Goal: Task Accomplishment & Management: Manage account settings

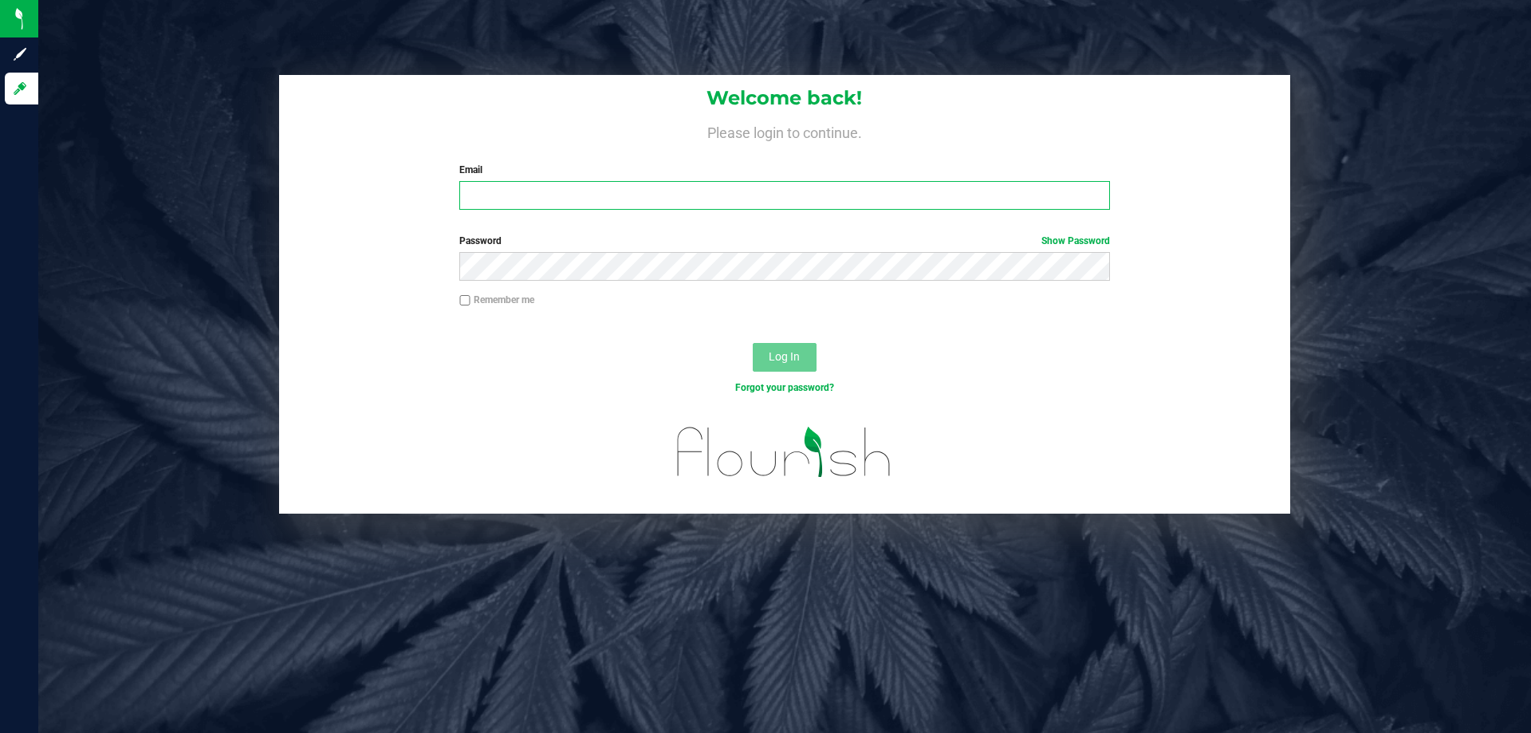
click at [667, 191] on input "Email" at bounding box center [784, 195] width 650 height 29
type input "twilkerson@Liveparallel.com"
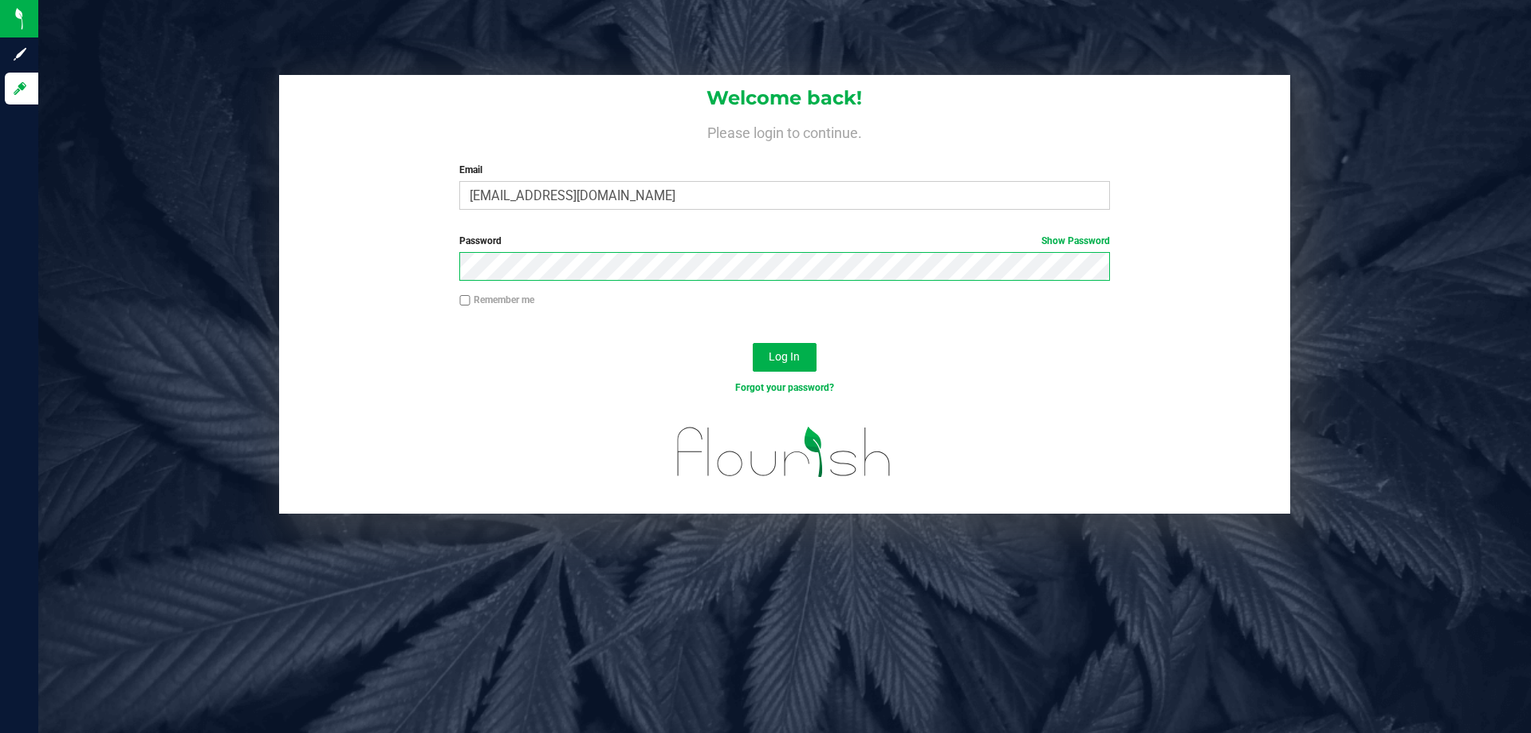
click at [753, 343] on button "Log In" at bounding box center [785, 357] width 64 height 29
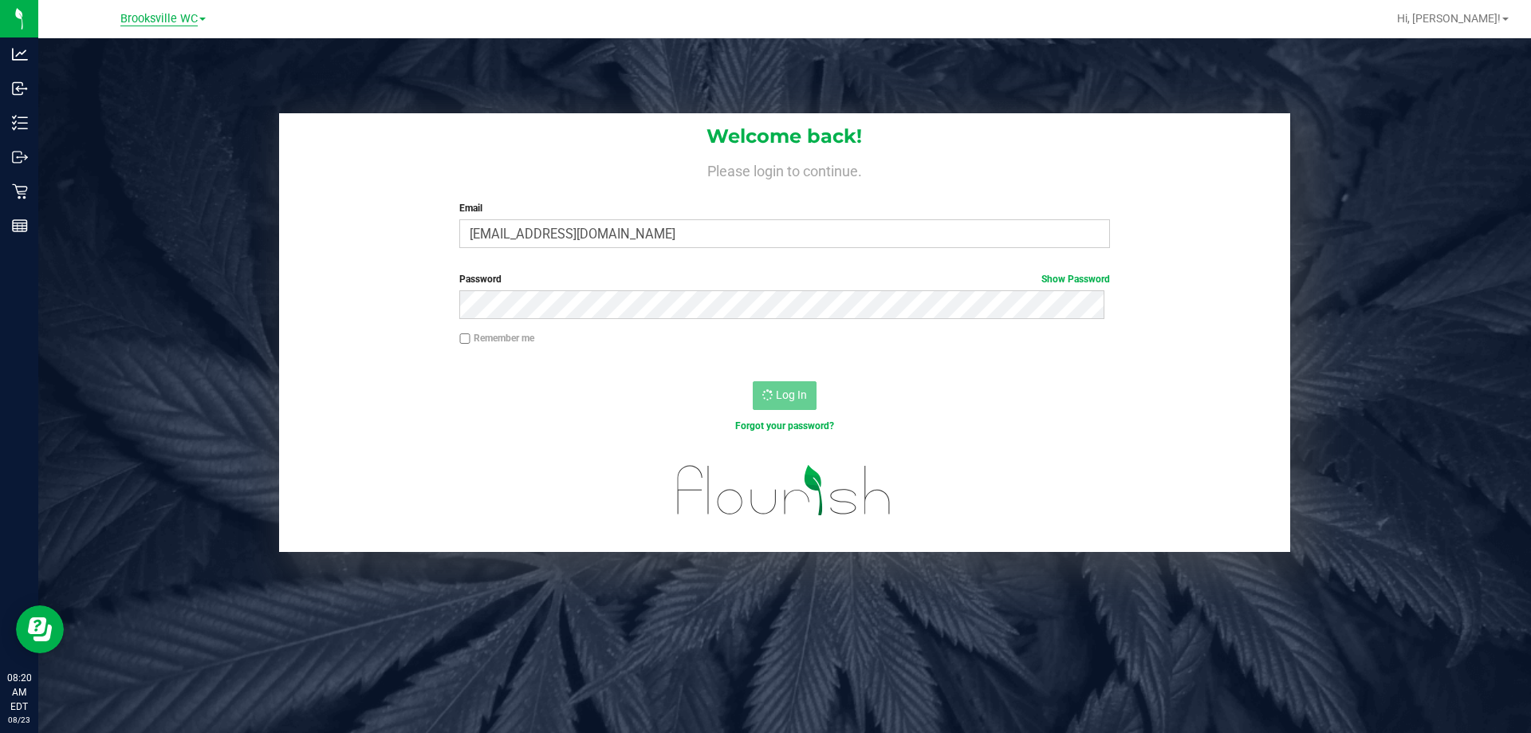
click at [160, 17] on span "Brooksville WC" at bounding box center [158, 19] width 77 height 14
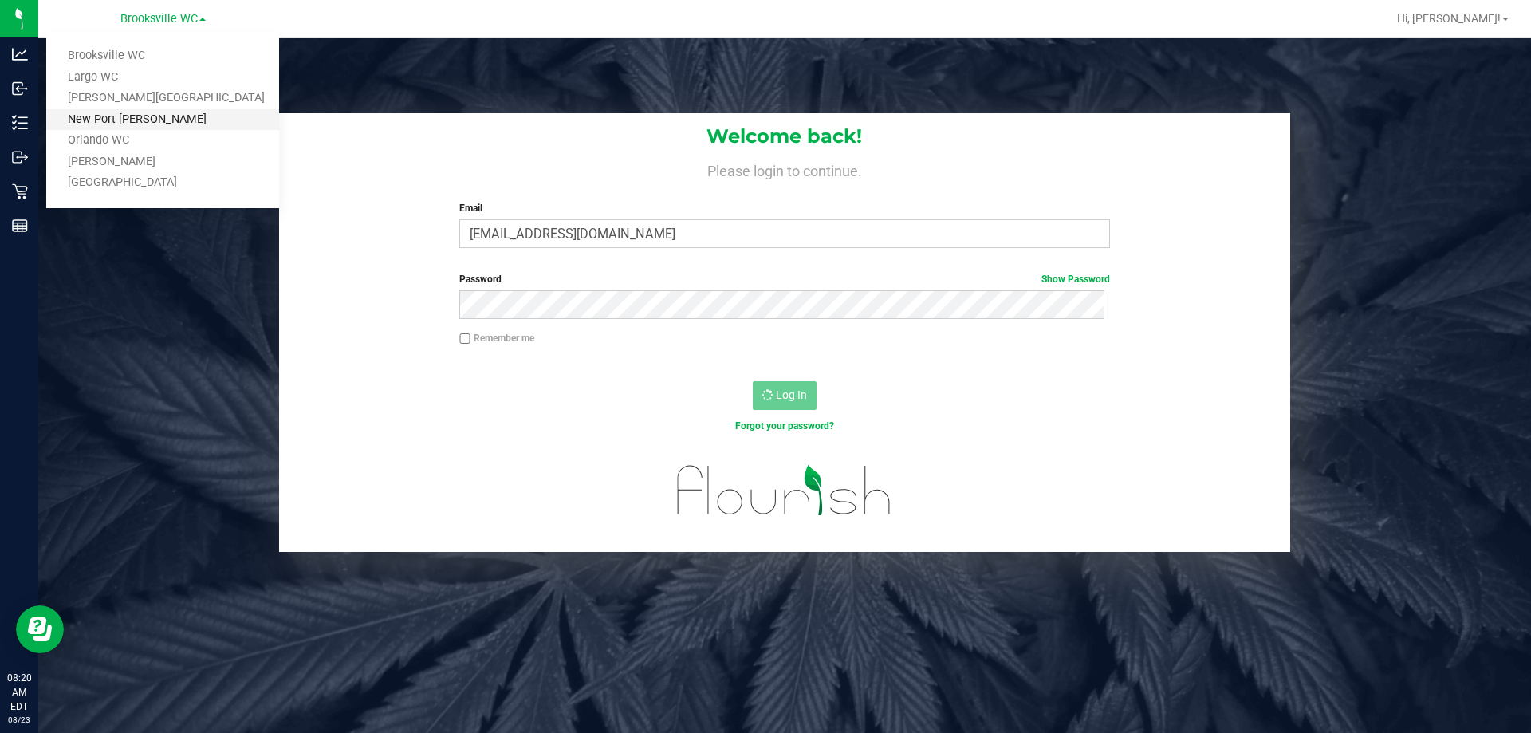
click at [171, 124] on link "New Port [PERSON_NAME]" at bounding box center [162, 120] width 233 height 22
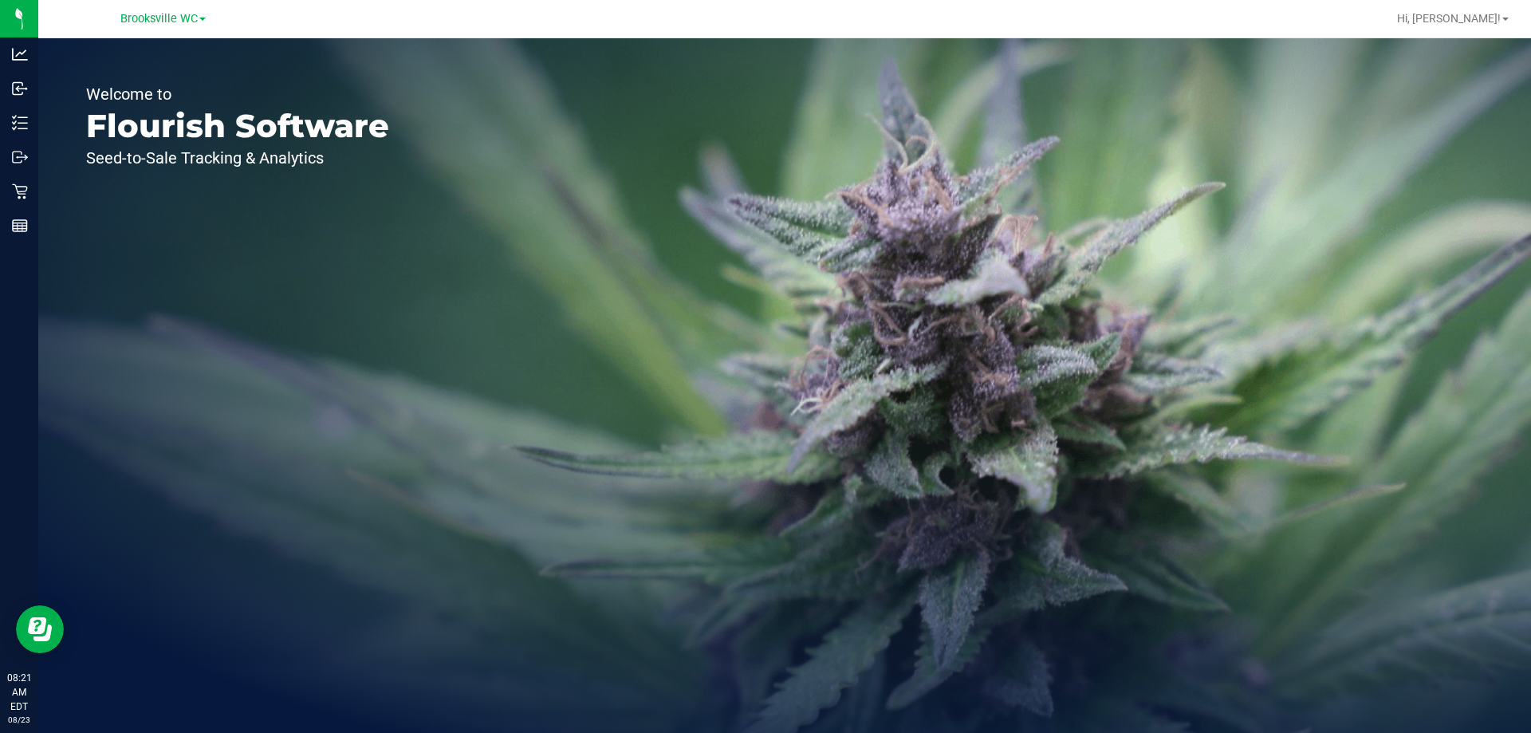
click at [203, 11] on link "Brooksville WC" at bounding box center [162, 17] width 85 height 15
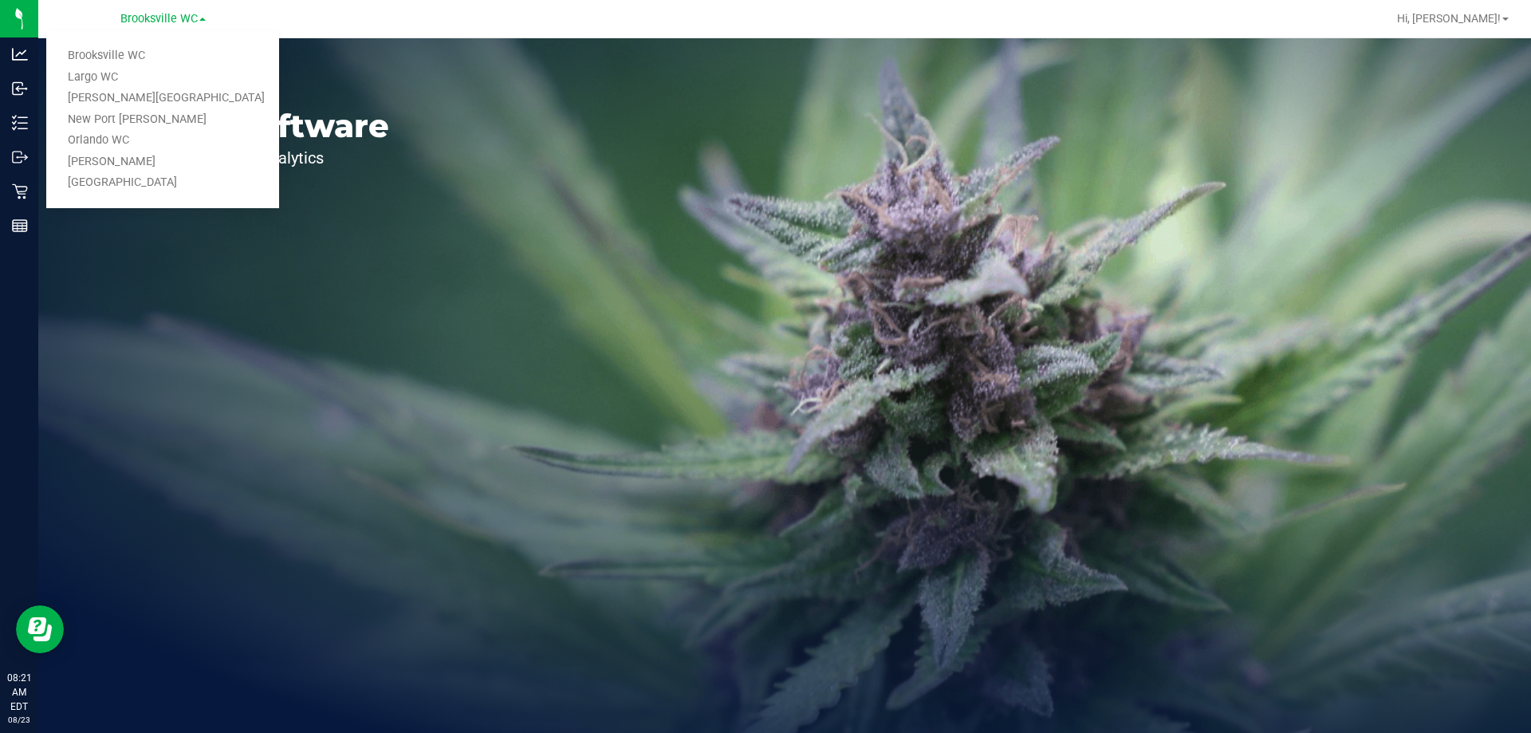
drag, startPoint x: 164, startPoint y: 117, endPoint x: 115, endPoint y: 124, distance: 49.2
click at [115, 124] on link "New Port [PERSON_NAME]" at bounding box center [162, 120] width 233 height 22
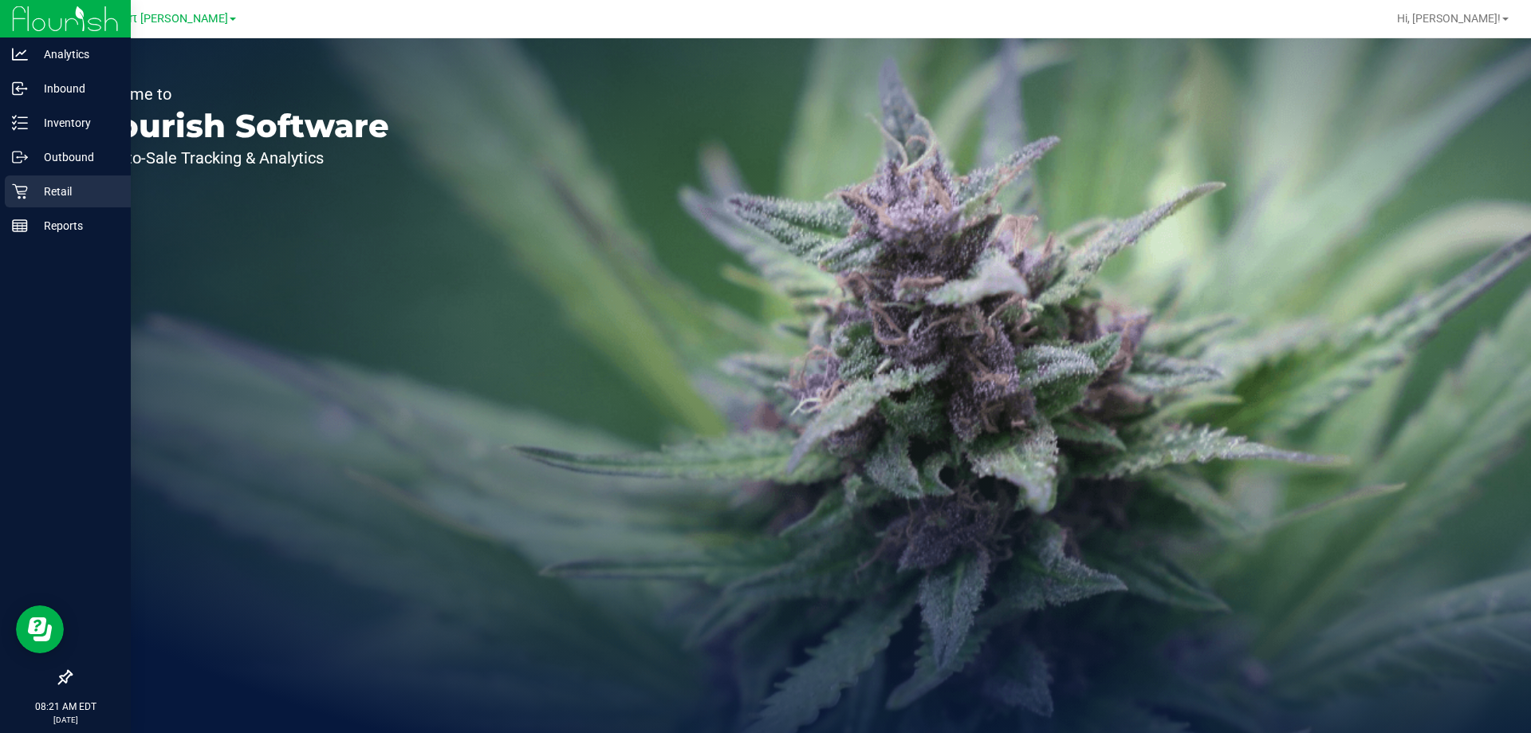
click at [18, 179] on div "Retail" at bounding box center [68, 191] width 126 height 32
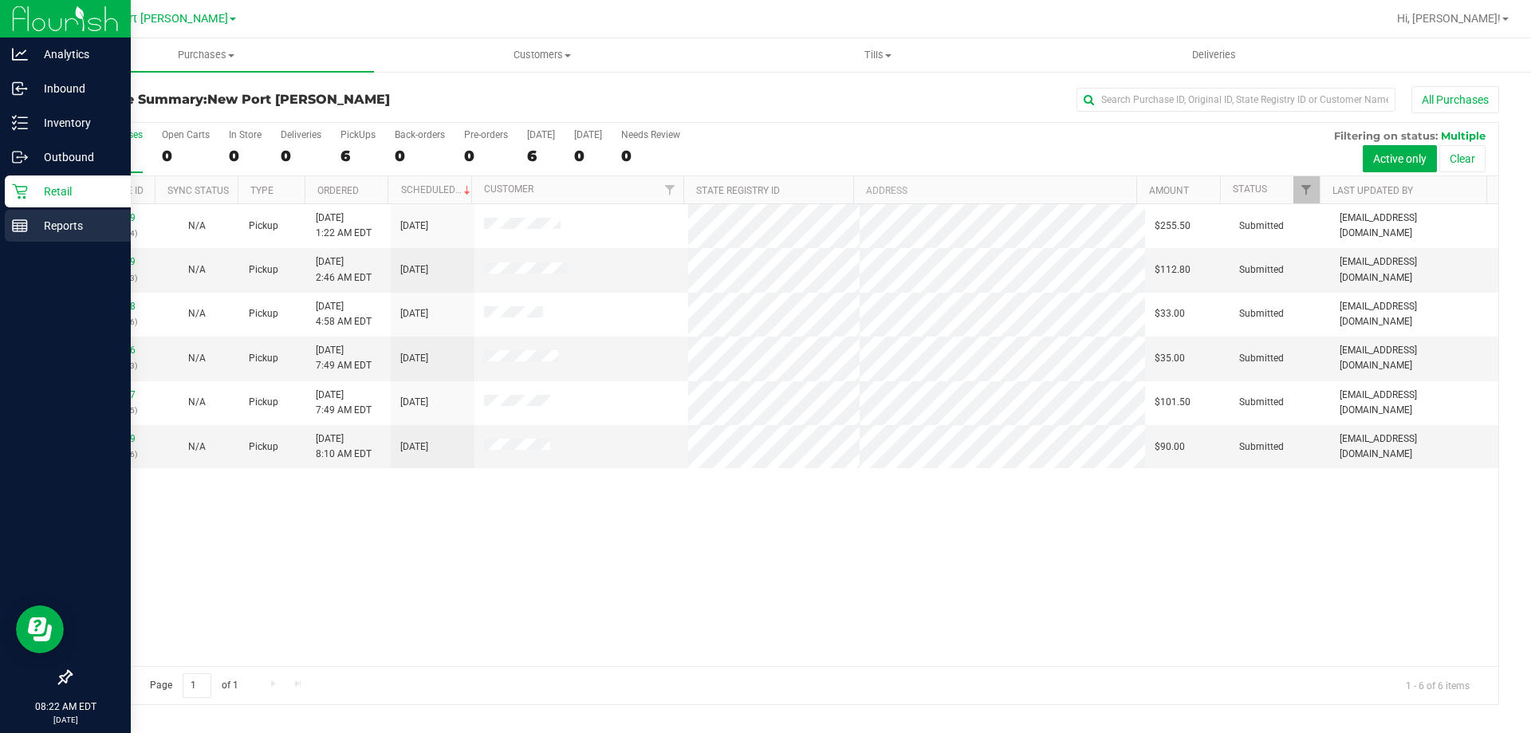
drag, startPoint x: 20, startPoint y: 231, endPoint x: 37, endPoint y: 229, distance: 16.9
click at [20, 231] on rect at bounding box center [20, 225] width 14 height 11
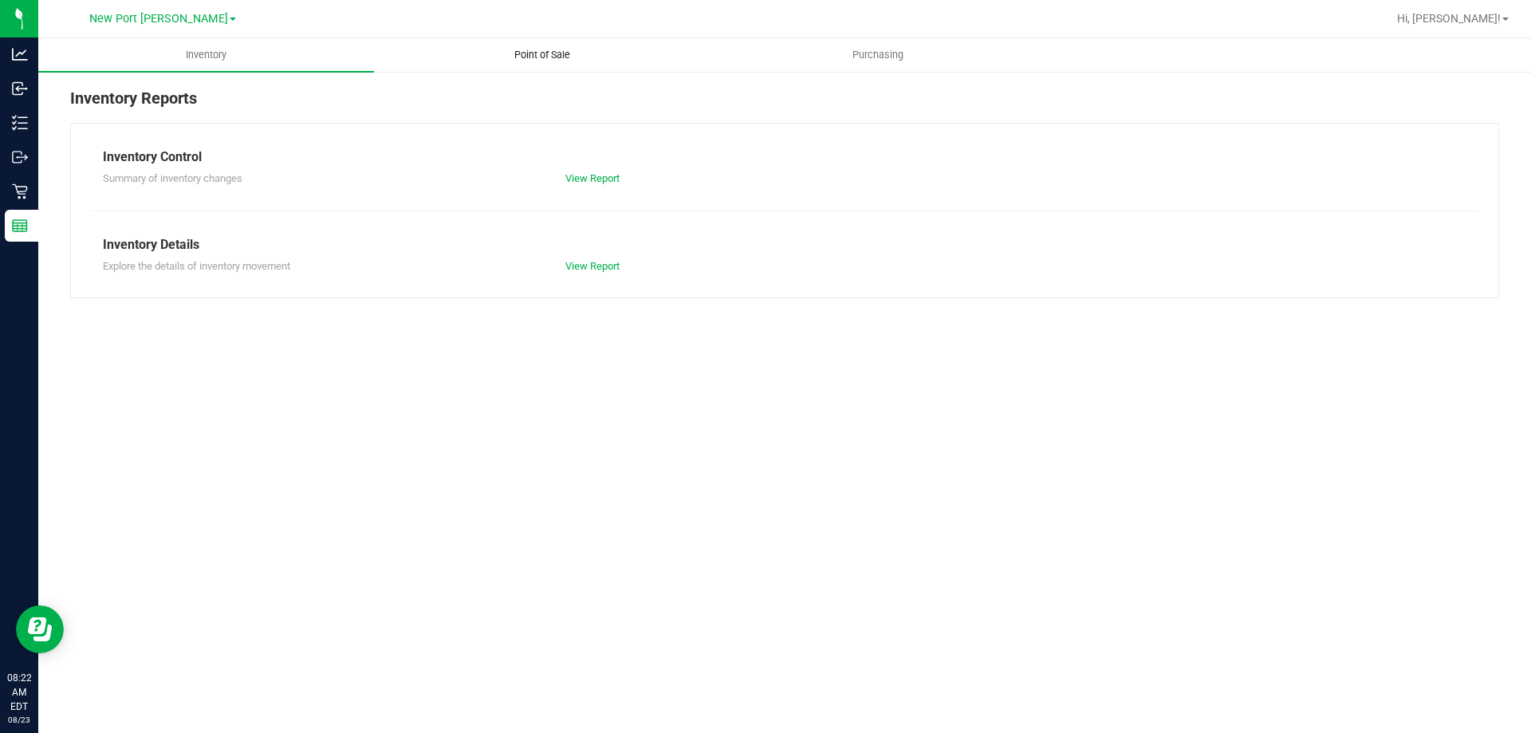
click at [585, 57] on span "Point of Sale" at bounding box center [542, 55] width 99 height 14
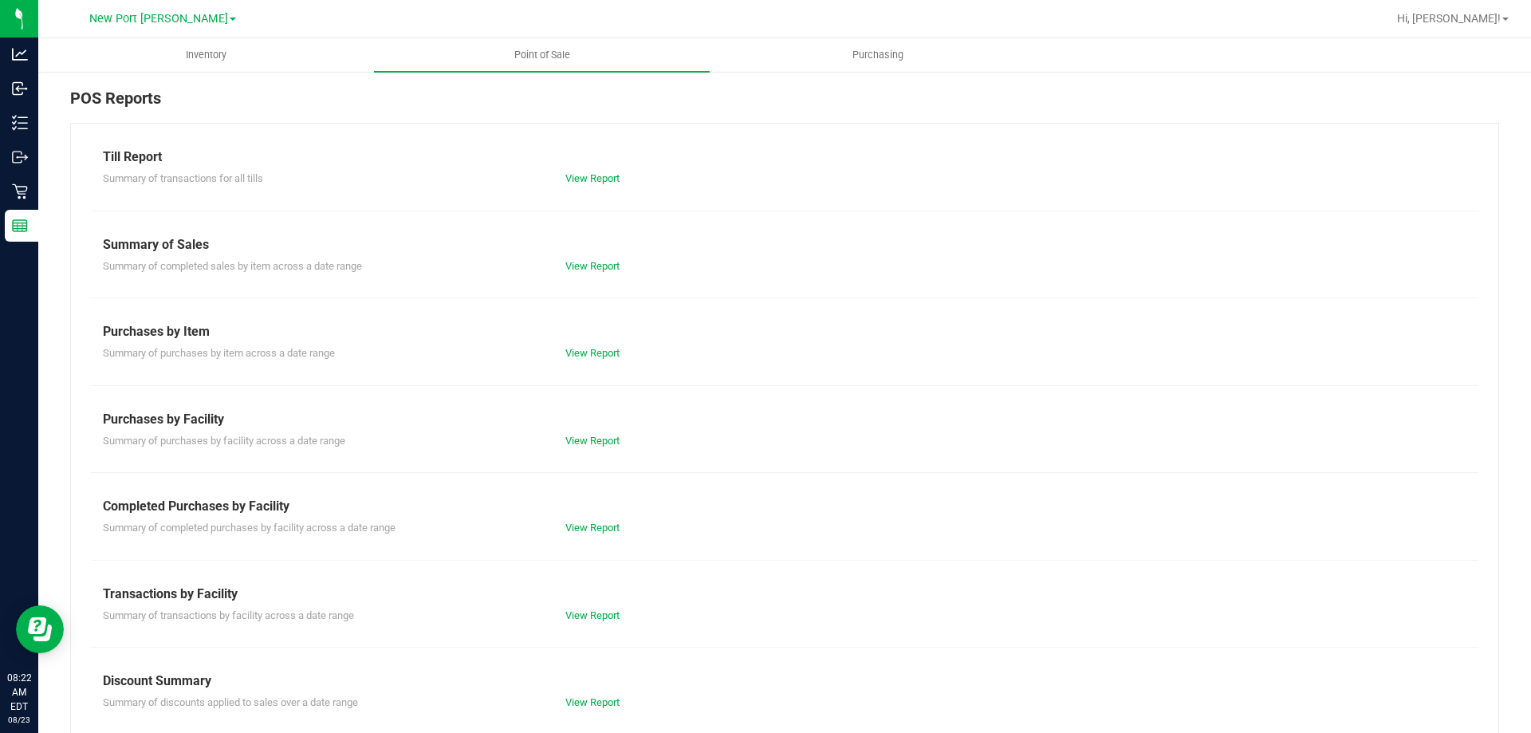
click at [573, 186] on div "View Report" at bounding box center [785, 179] width 463 height 16
click at [574, 179] on link "View Report" at bounding box center [593, 178] width 54 height 12
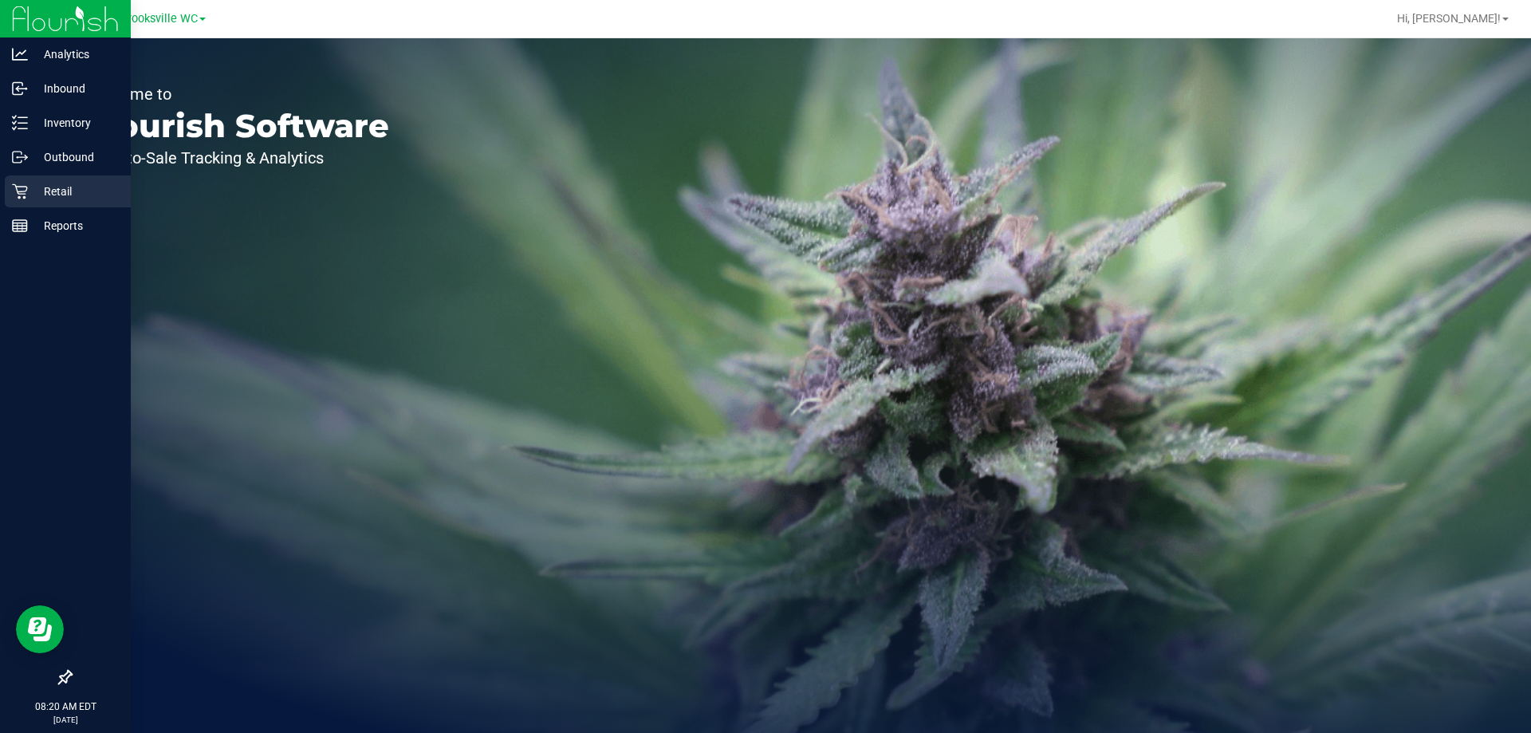
click at [18, 187] on icon at bounding box center [19, 191] width 15 height 15
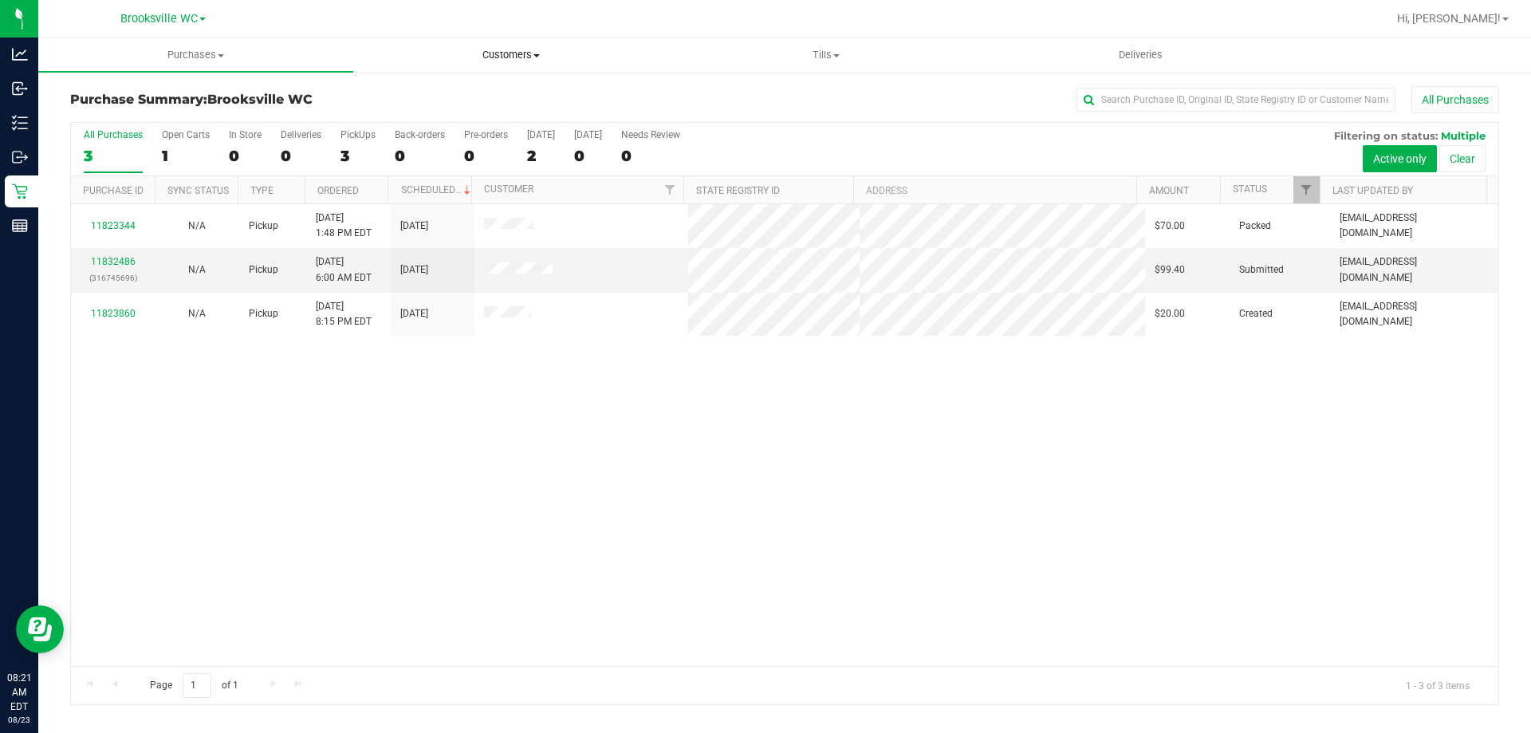
click at [554, 48] on span "Customers" at bounding box center [510, 55] width 313 height 14
click at [359, 7] on div at bounding box center [837, 18] width 1102 height 31
click at [200, 18] on span at bounding box center [202, 19] width 6 height 3
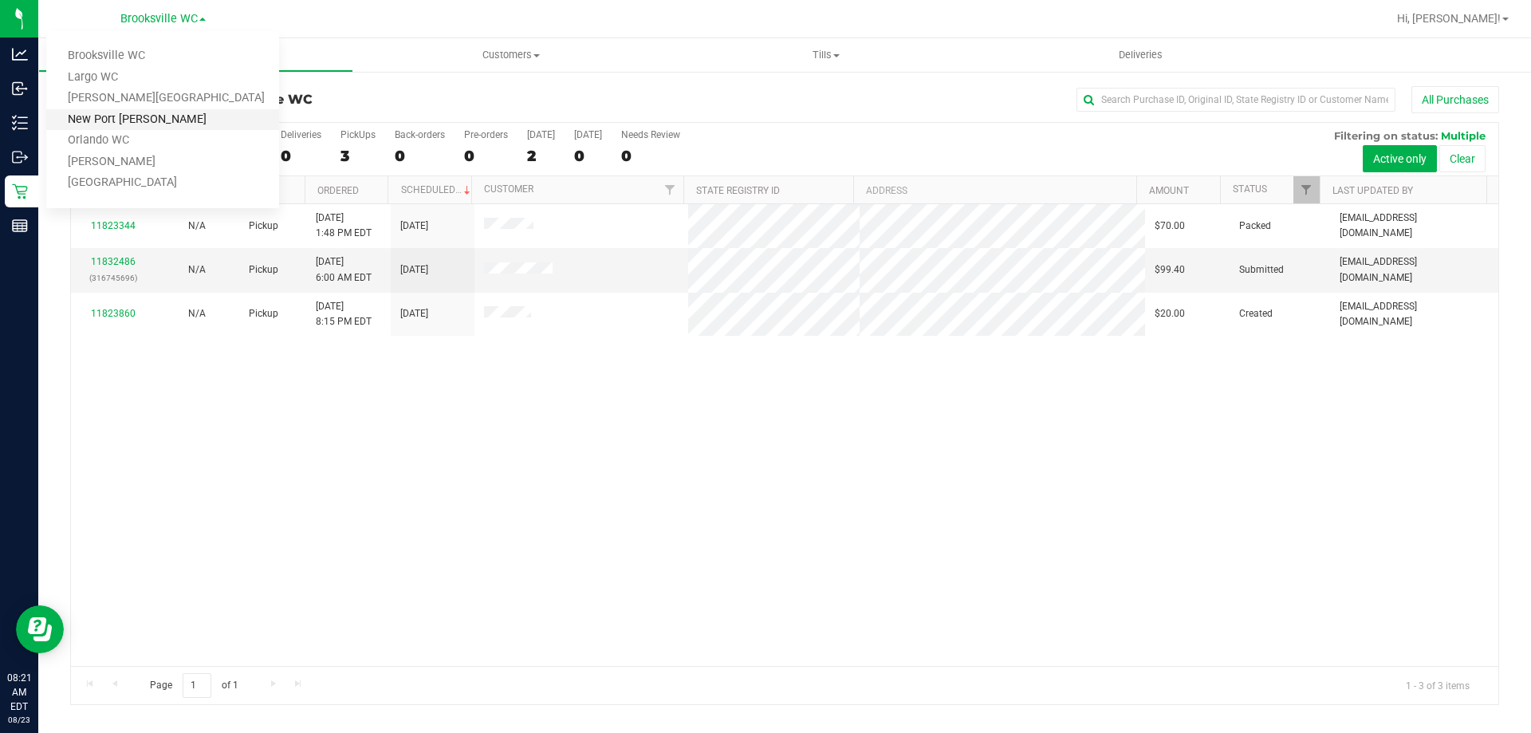
click at [152, 124] on link "New Port [PERSON_NAME]" at bounding box center [162, 120] width 233 height 22
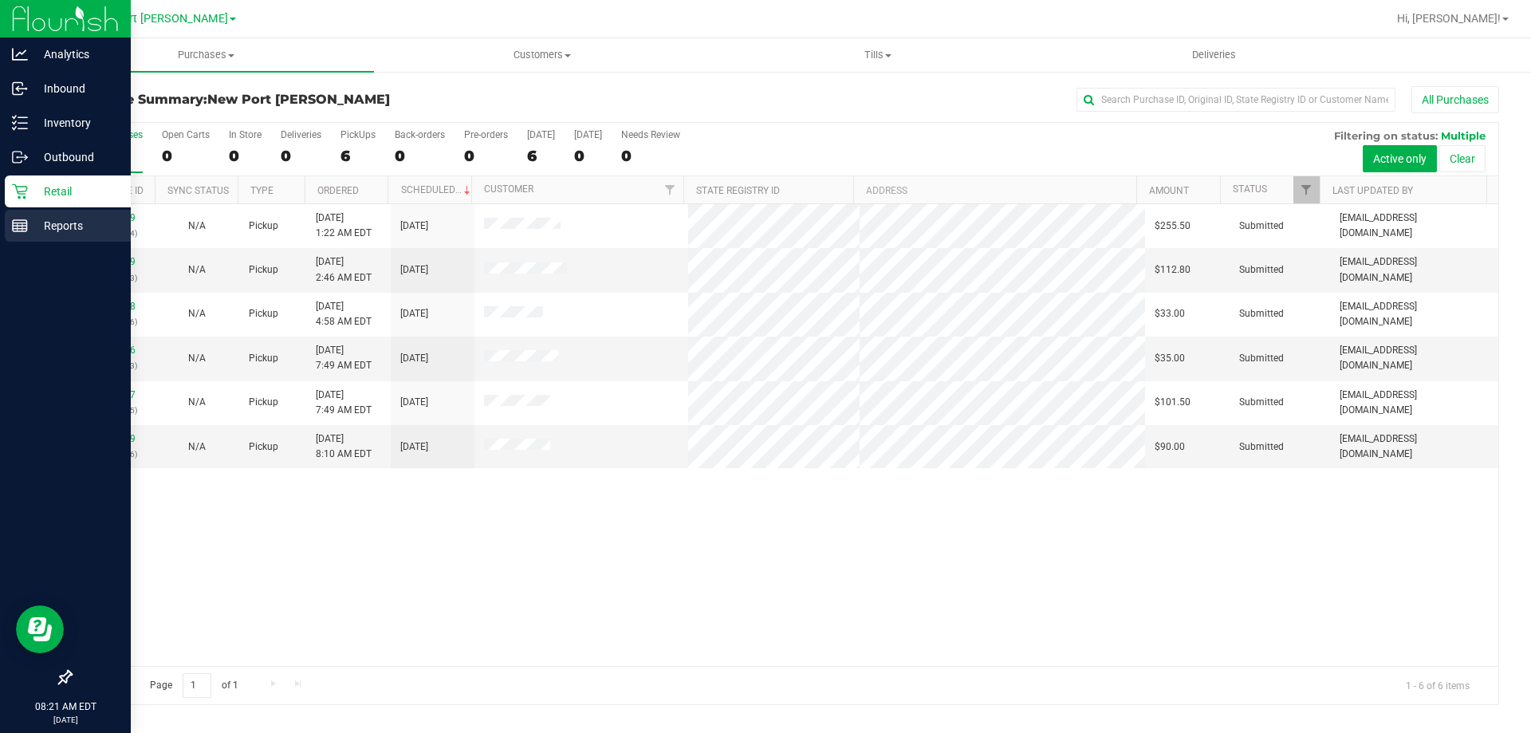
click at [6, 234] on div "Reports" at bounding box center [68, 226] width 126 height 32
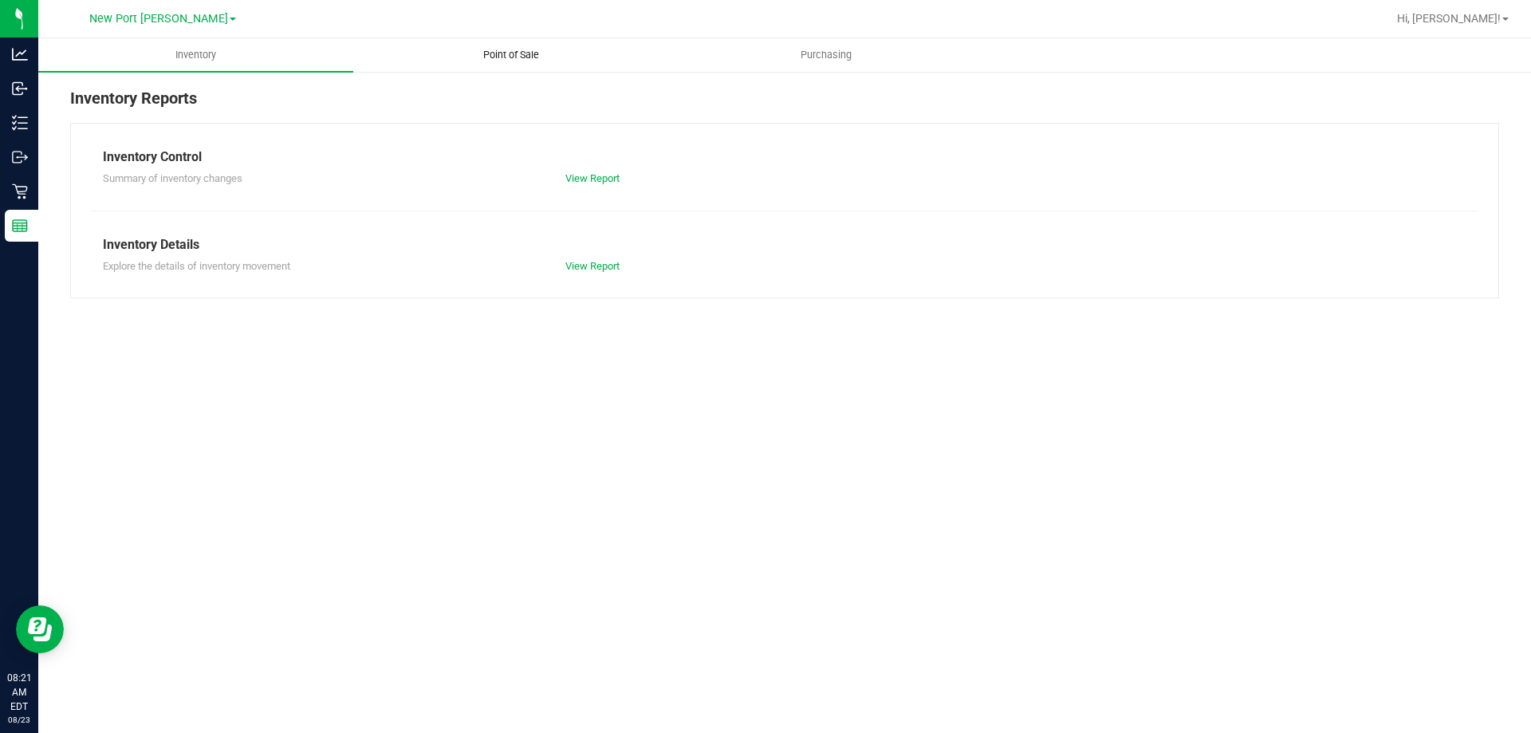
click at [499, 45] on uib-tab-heading "Point of Sale" at bounding box center [510, 55] width 313 height 32
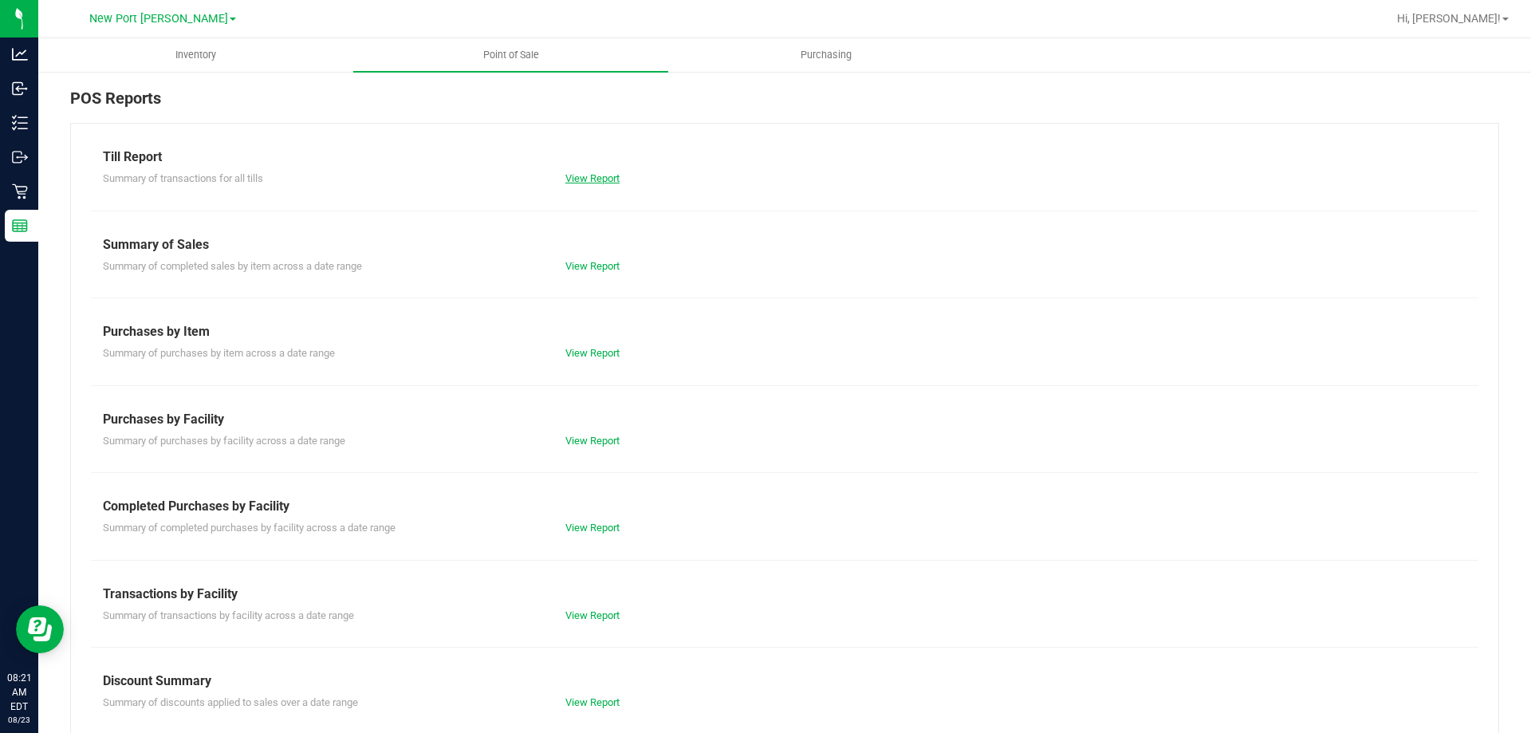
click at [600, 175] on link "View Report" at bounding box center [593, 178] width 54 height 12
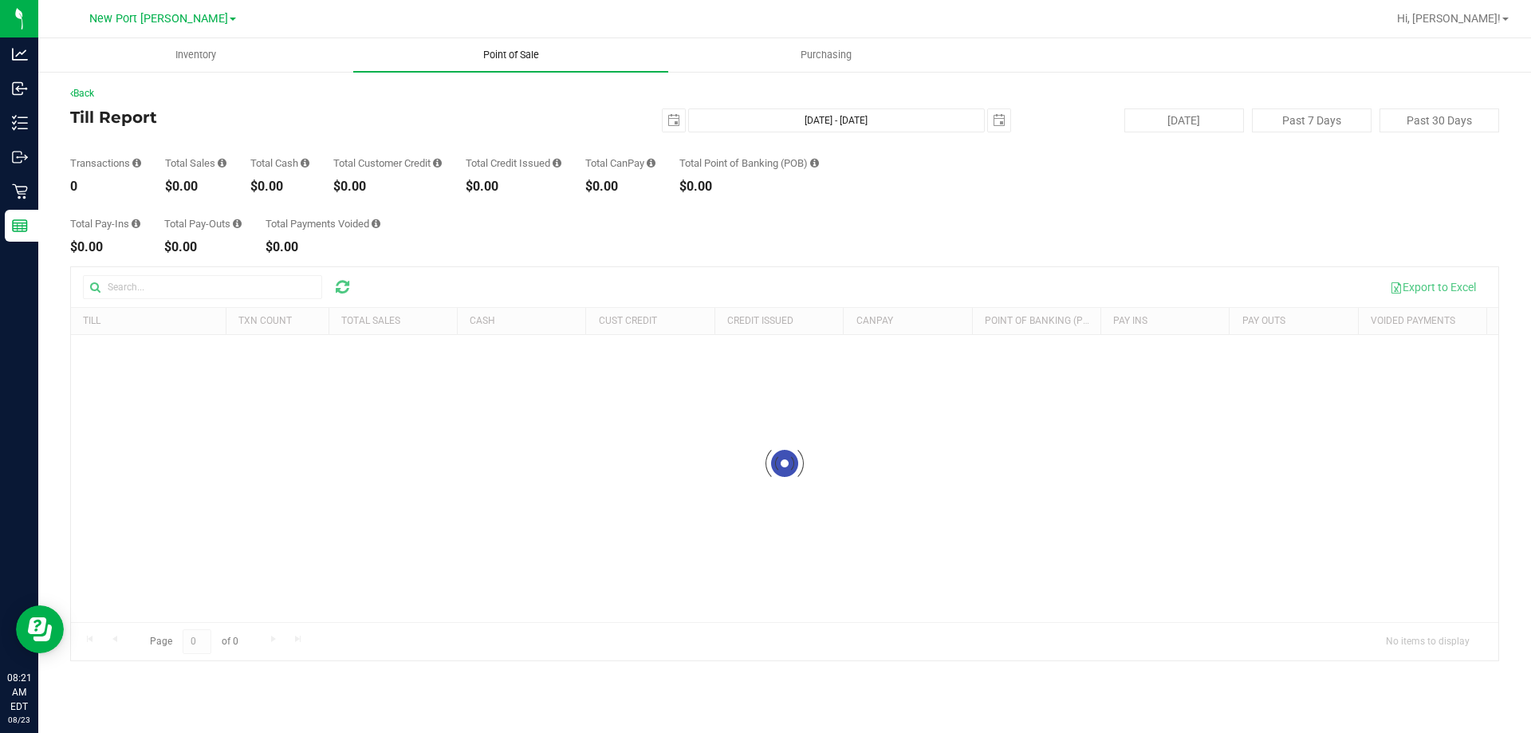
click at [517, 49] on span "Point of Sale" at bounding box center [511, 55] width 99 height 14
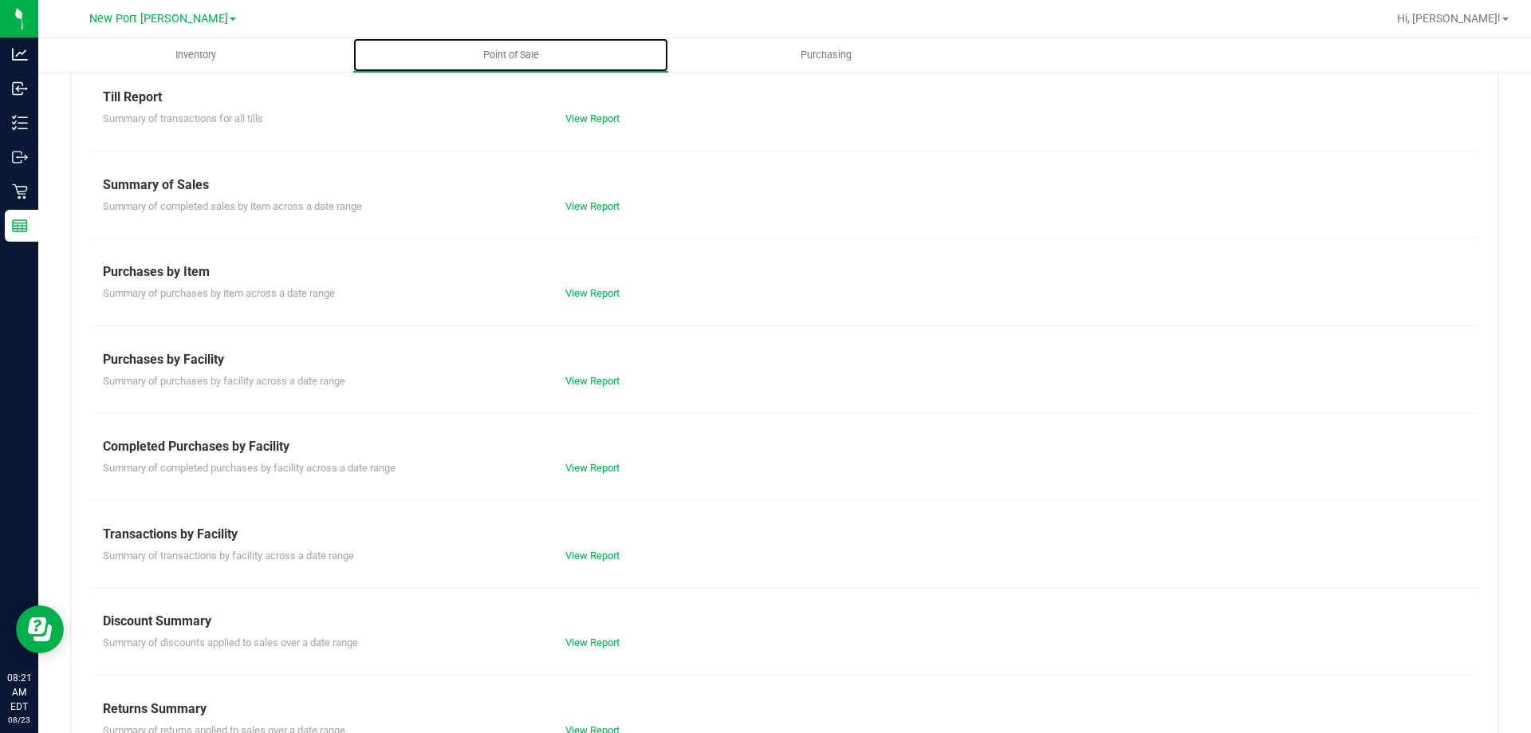
scroll to position [105, 0]
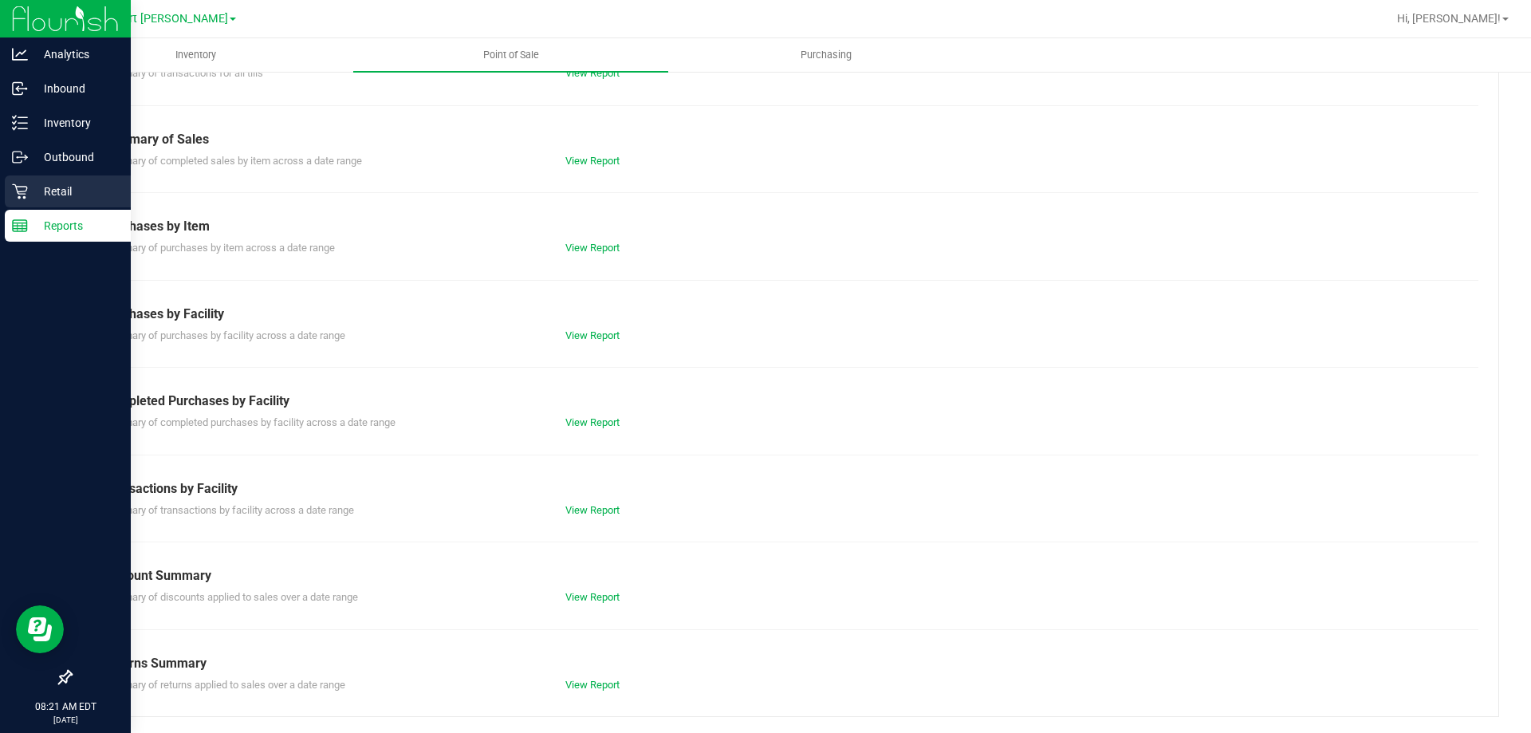
click at [19, 185] on icon at bounding box center [20, 191] width 16 height 16
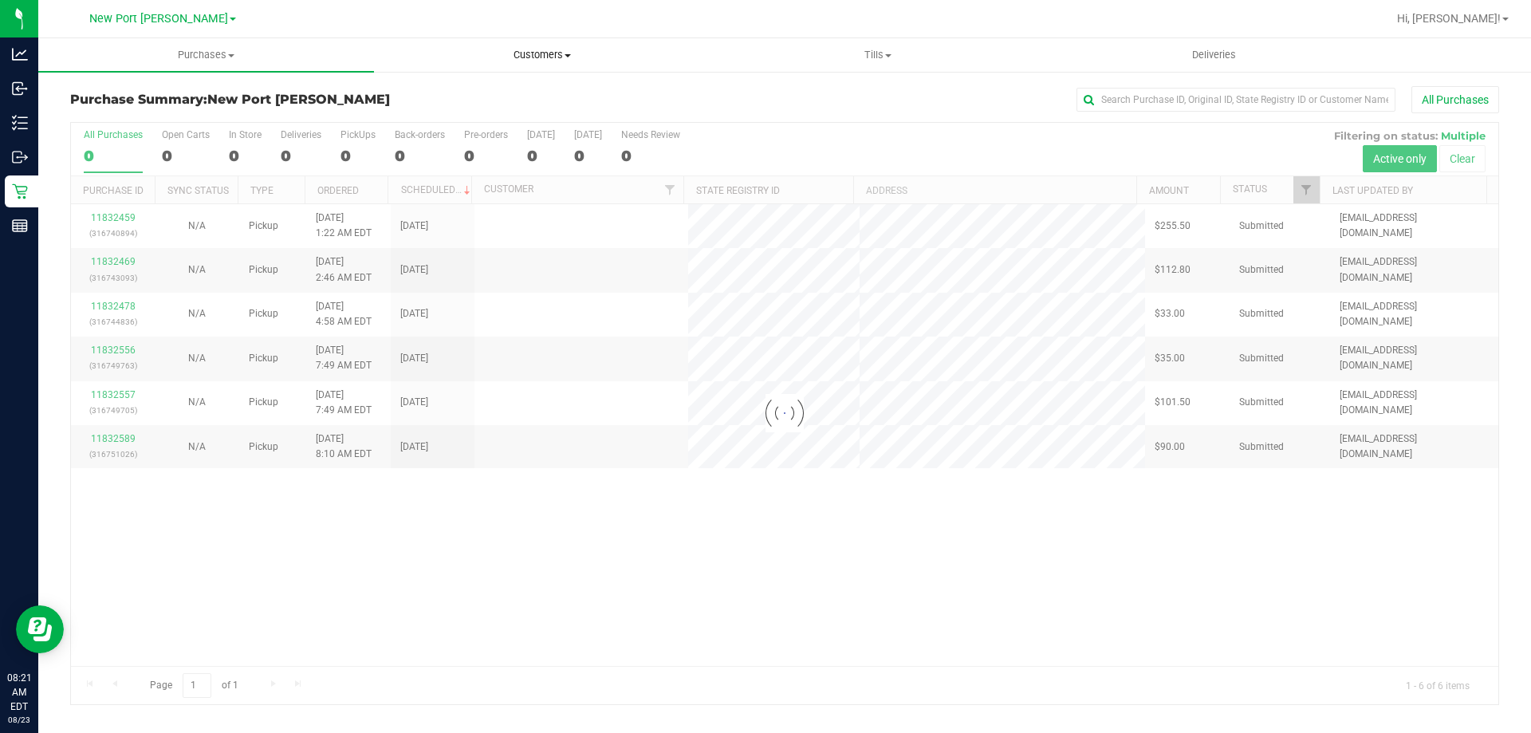
click at [511, 54] on span "Customers" at bounding box center [542, 55] width 334 height 14
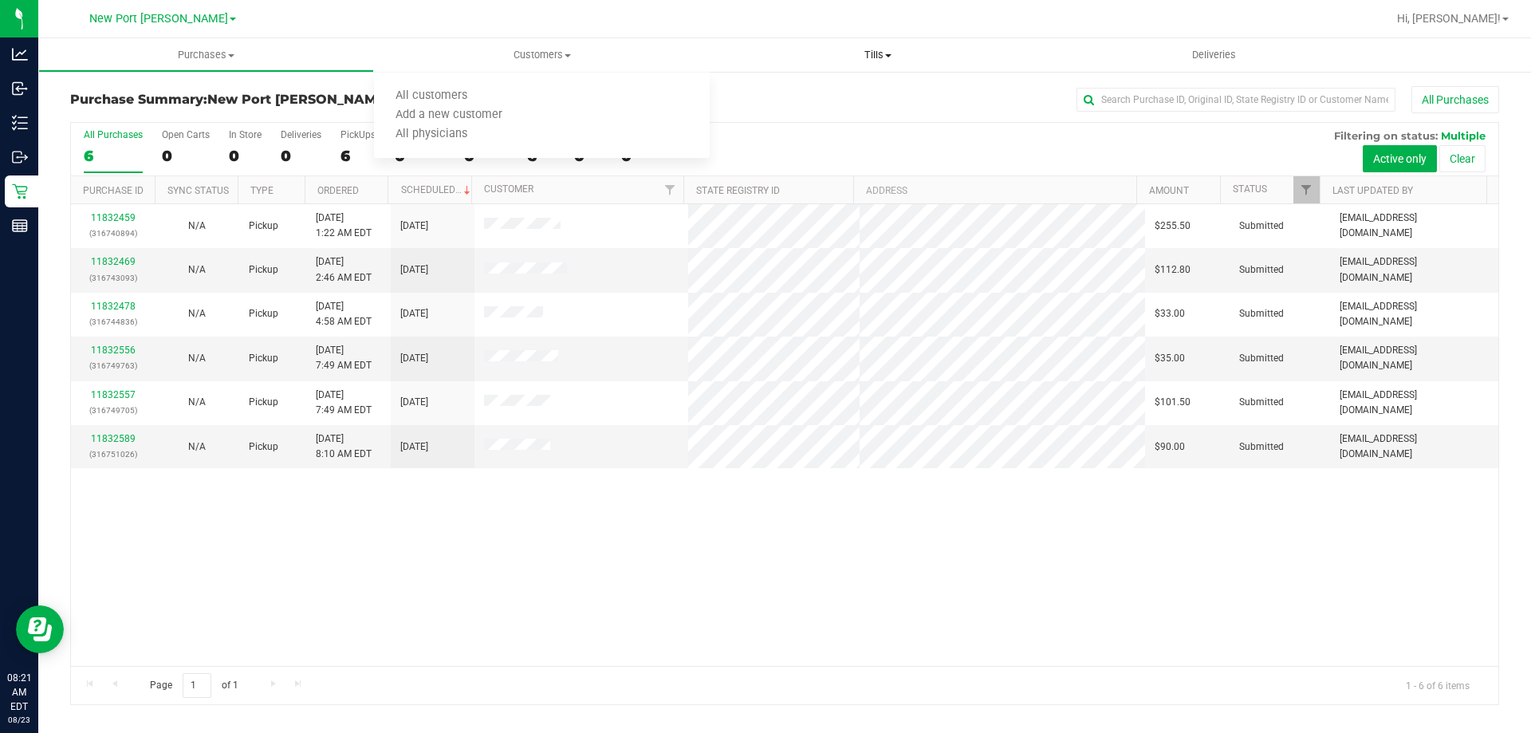
click at [852, 62] on uib-tab-heading "Tills Manage tills Reconcile e-payments" at bounding box center [878, 55] width 334 height 32
click at [814, 90] on span "Manage tills" at bounding box center [764, 96] width 108 height 14
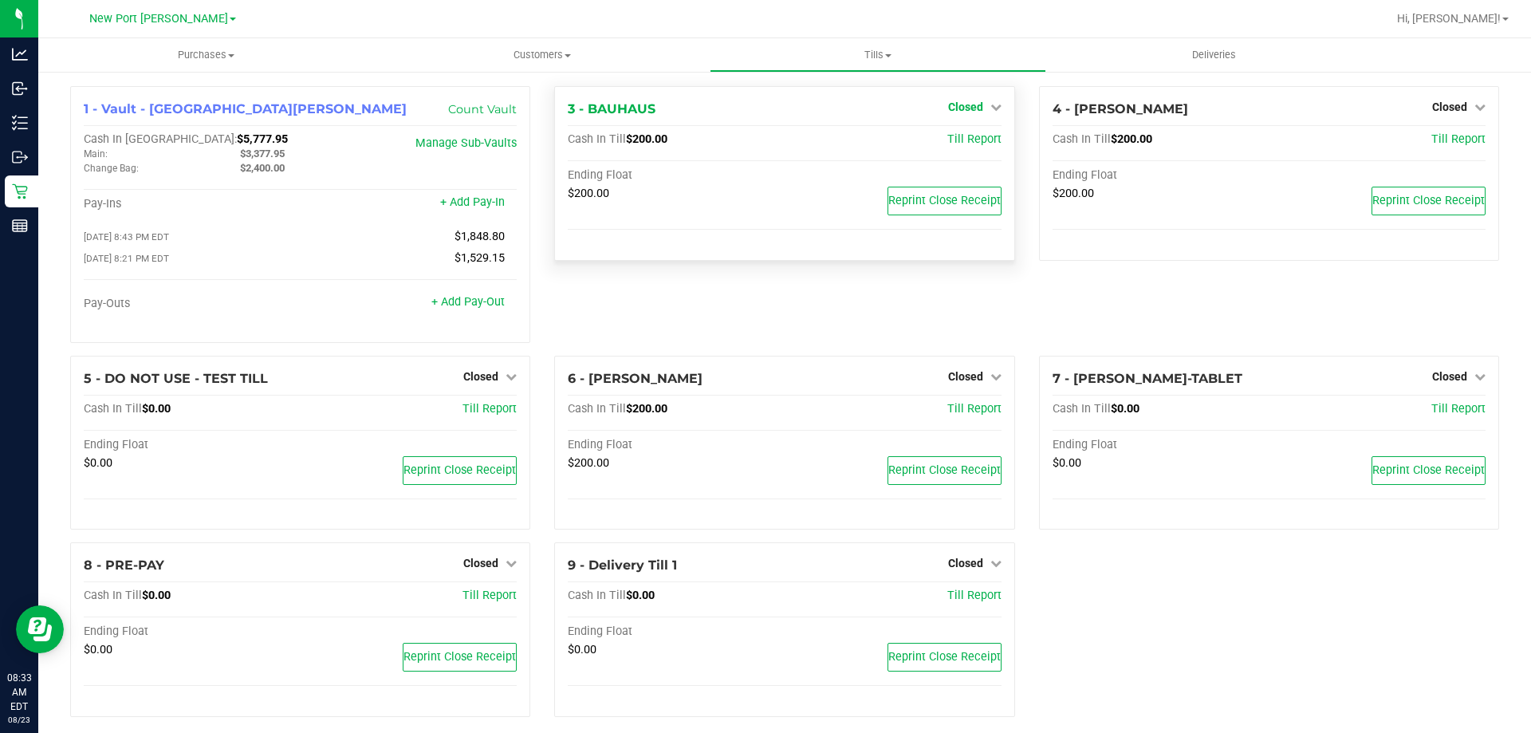
click at [948, 103] on span "Closed" at bounding box center [965, 107] width 35 height 13
click at [961, 147] on link "Open Till" at bounding box center [965, 140] width 42 height 13
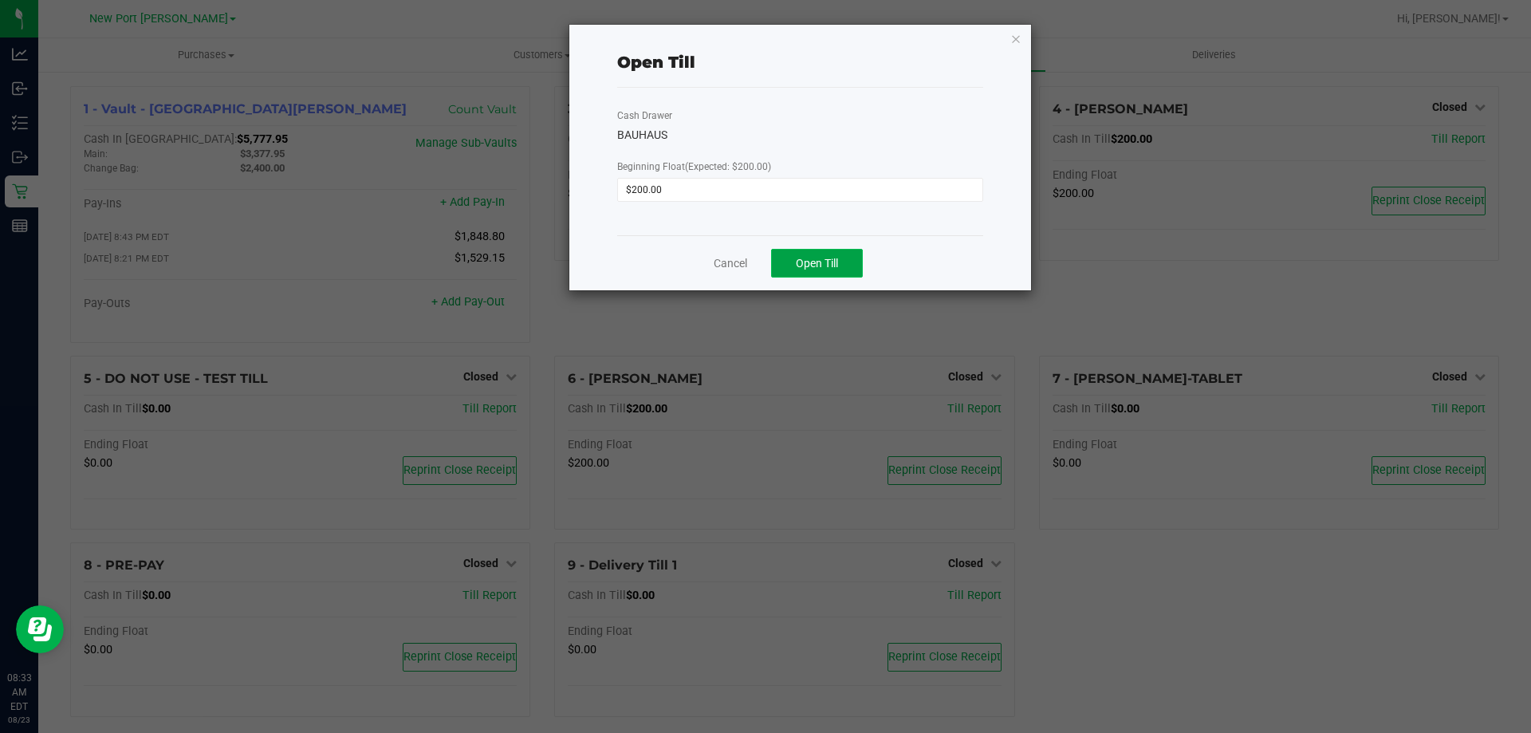
click at [819, 266] on span "Open Till" at bounding box center [817, 263] width 42 height 13
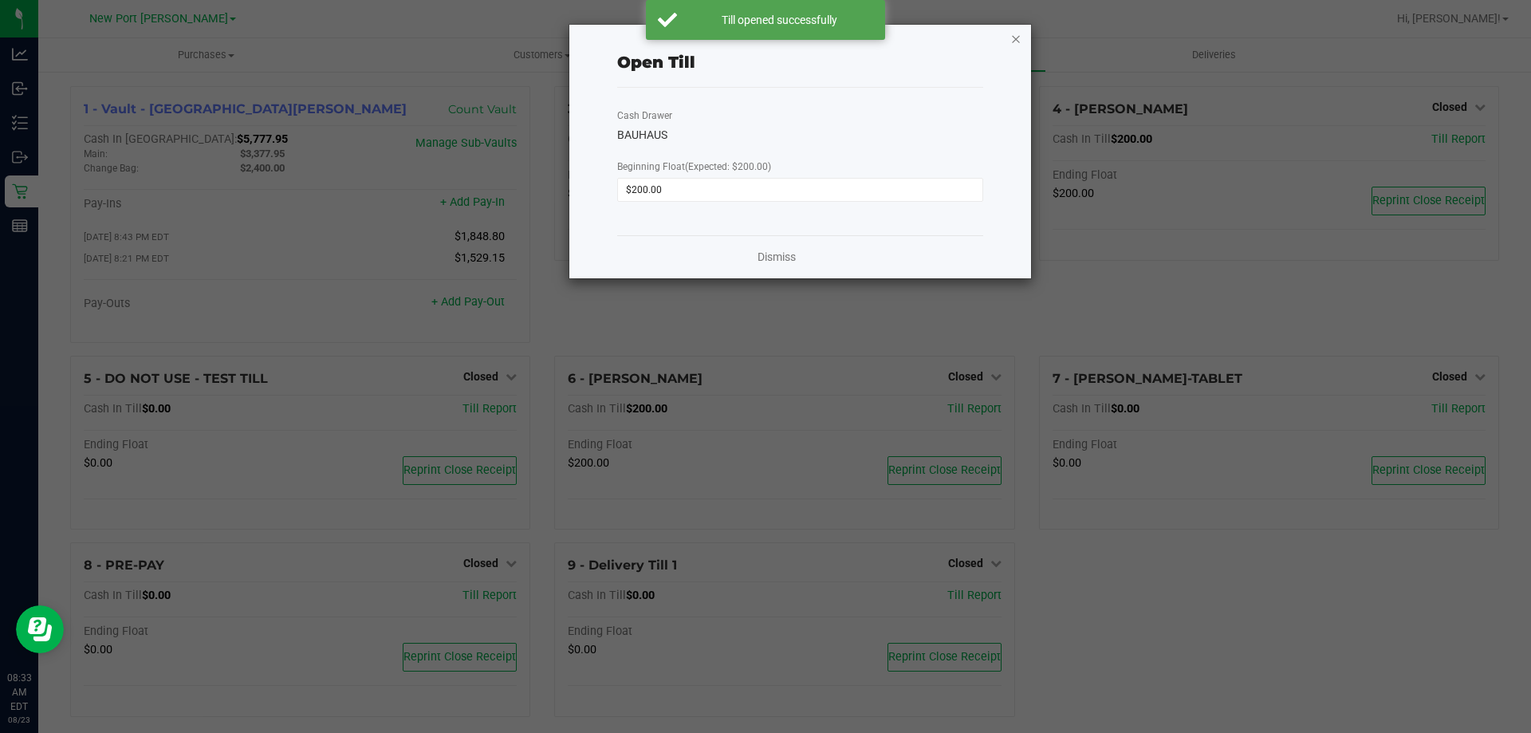
click at [1018, 47] on icon "button" at bounding box center [1016, 38] width 11 height 19
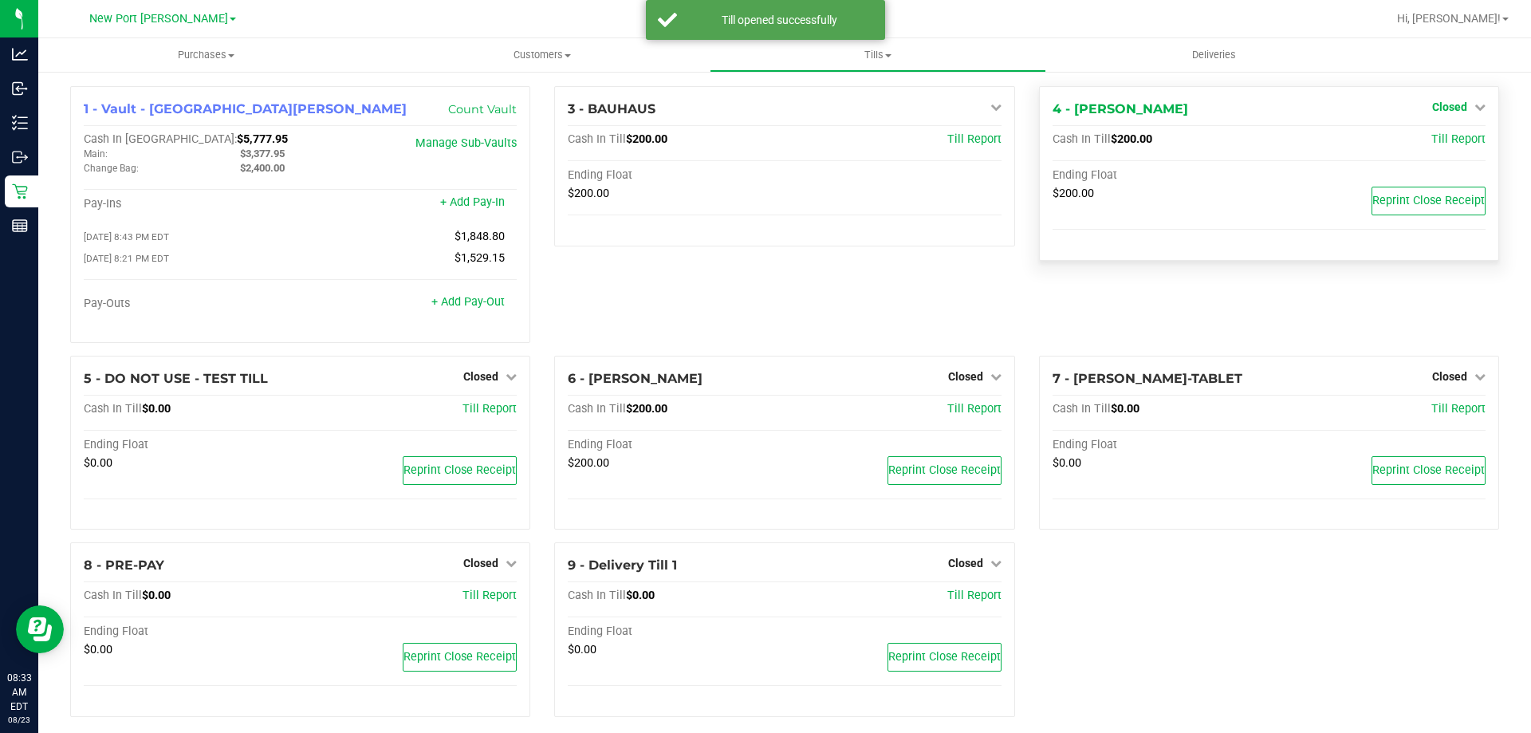
click at [1448, 112] on span "Closed" at bounding box center [1450, 107] width 35 height 13
click at [1441, 144] on link "Open Till" at bounding box center [1450, 140] width 42 height 13
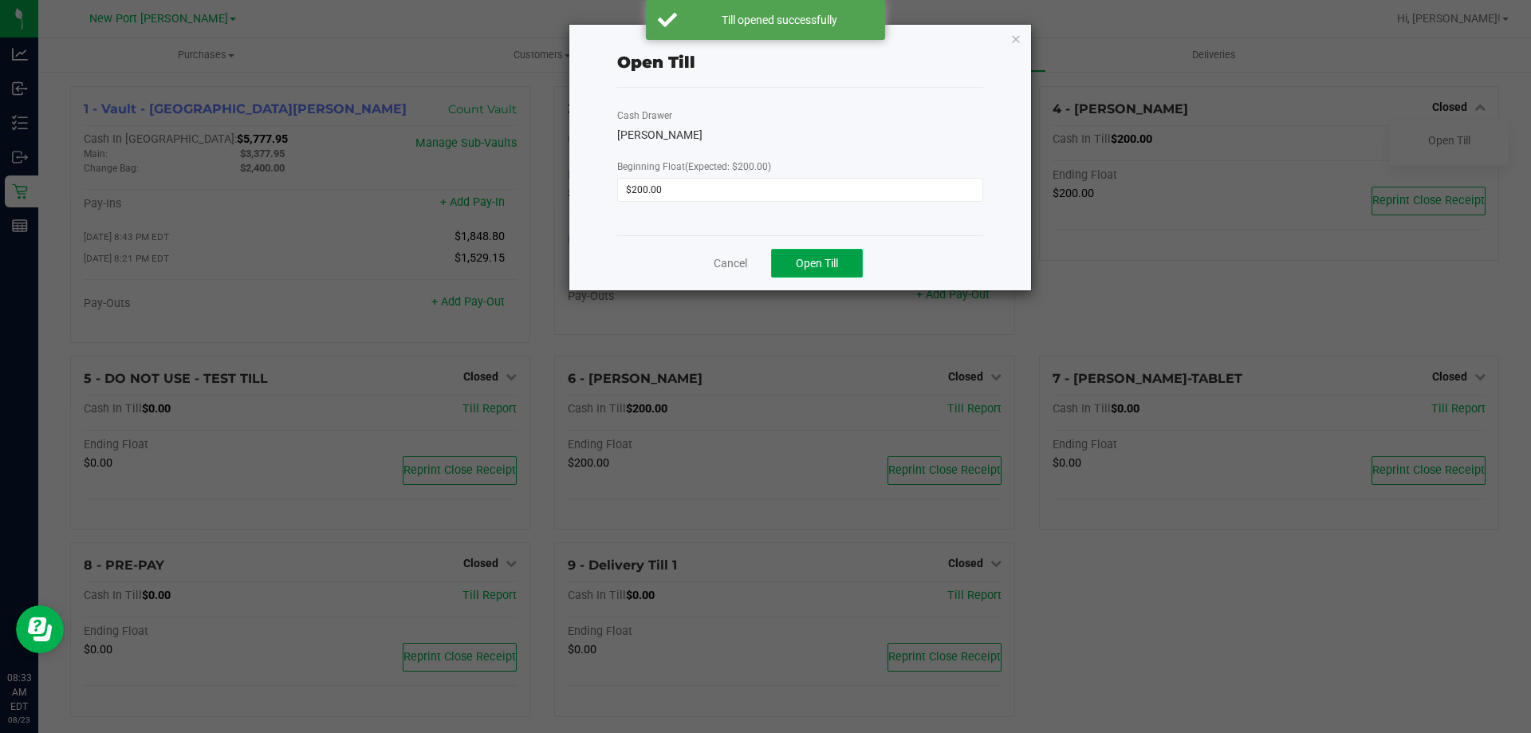
click at [820, 262] on span "Open Till" at bounding box center [817, 263] width 42 height 13
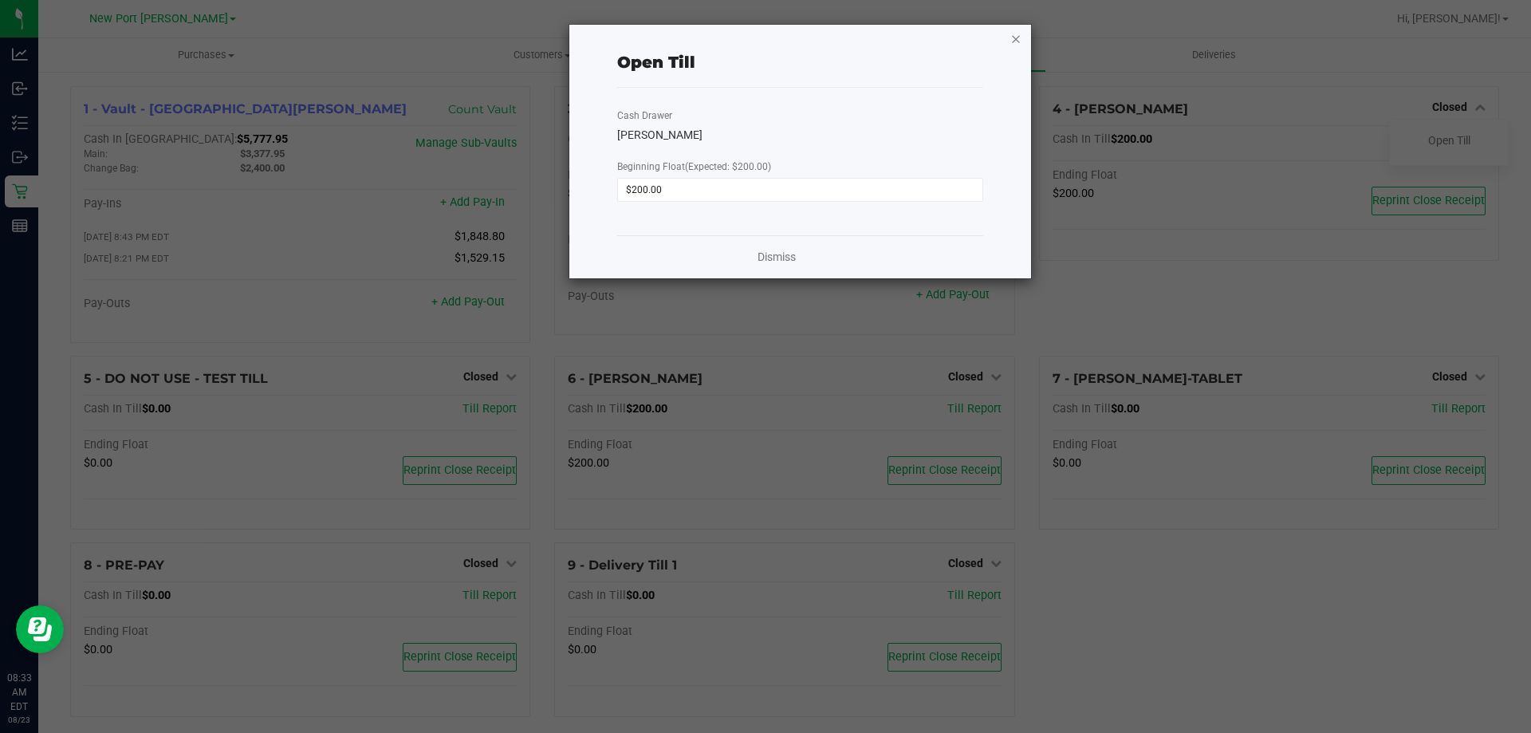
click at [1019, 36] on icon "button" at bounding box center [1016, 38] width 11 height 19
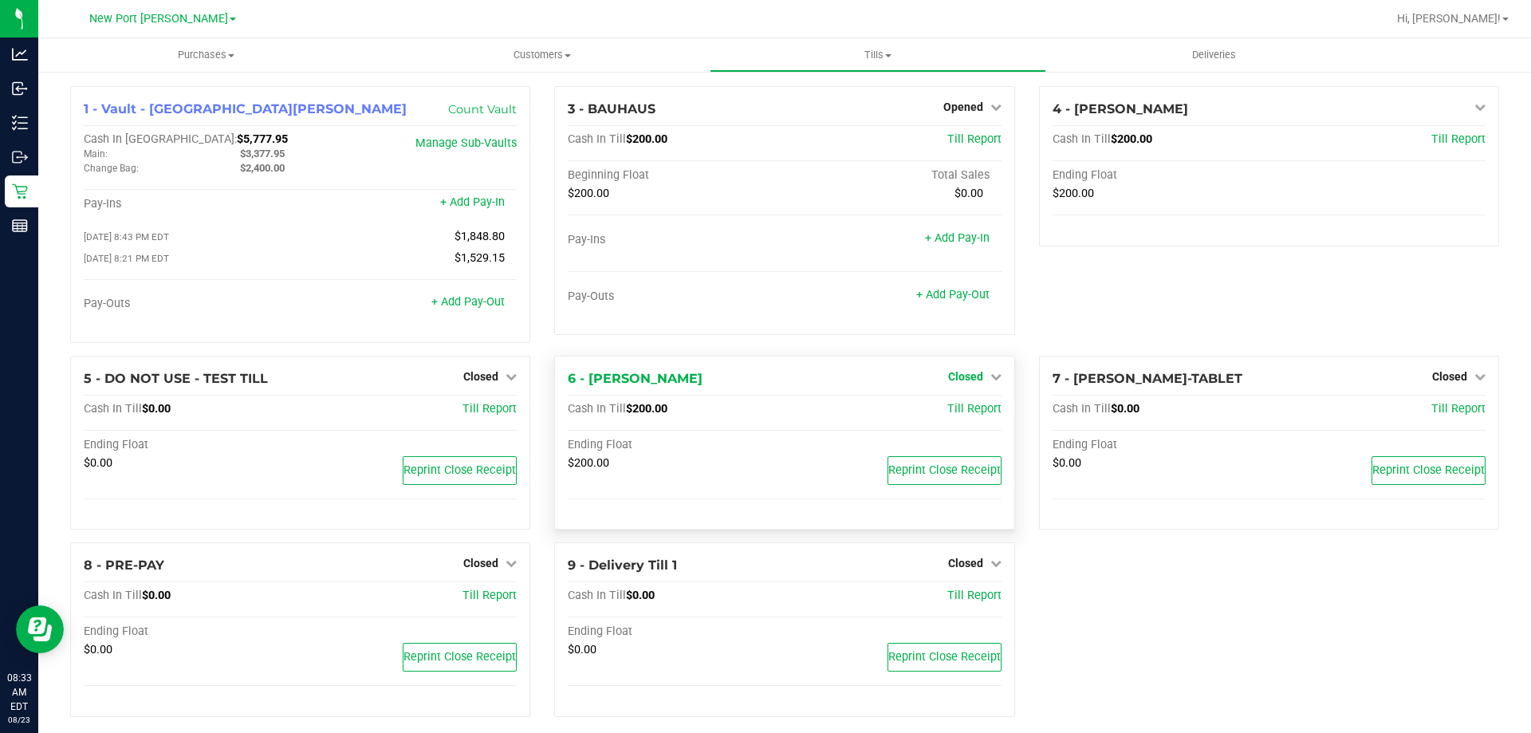
click at [952, 377] on span "Closed" at bounding box center [965, 376] width 35 height 13
click at [956, 411] on link "Open Till" at bounding box center [965, 409] width 42 height 13
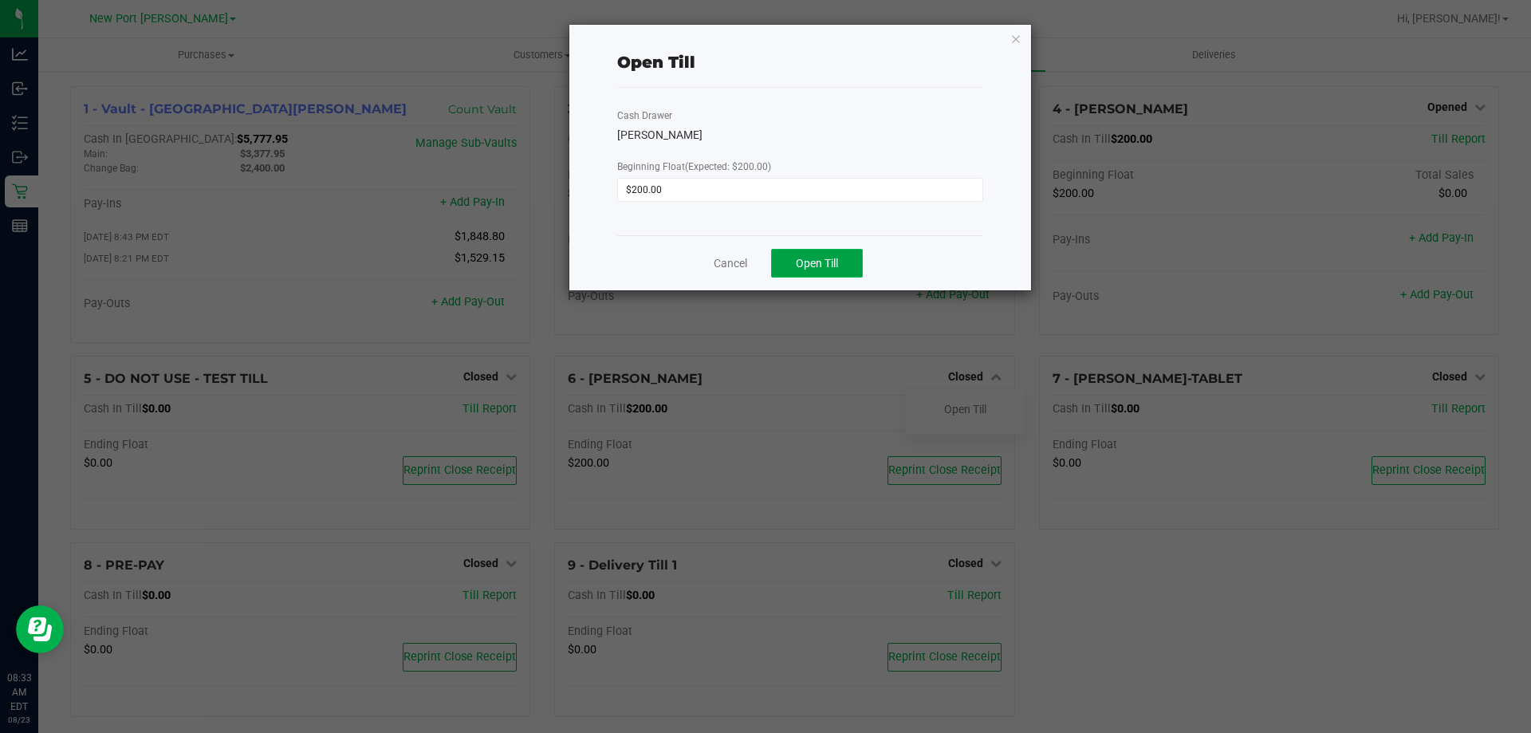
click at [836, 273] on button "Open Till" at bounding box center [817, 263] width 92 height 29
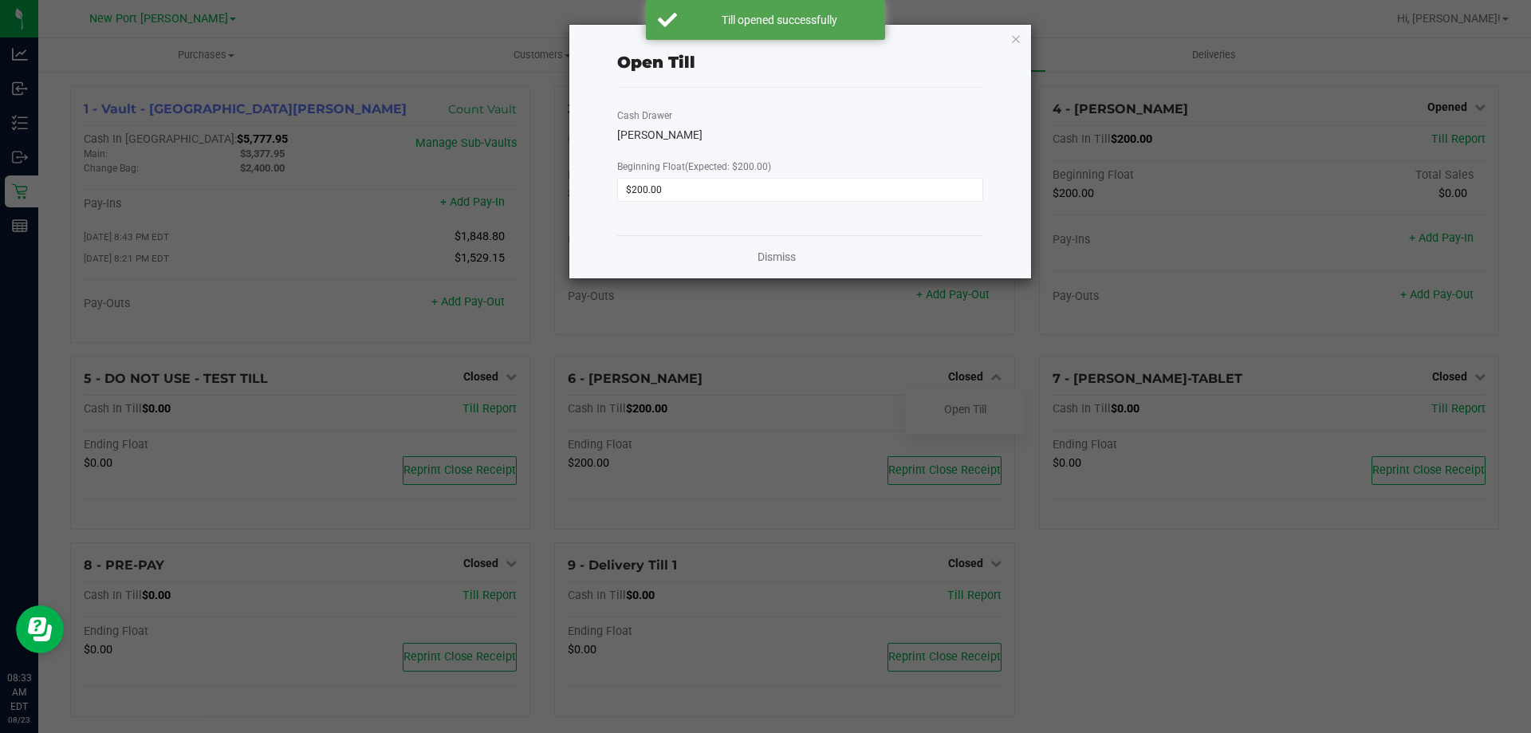
click at [1023, 41] on div "Open Till Cash Drawer DEAN-MILLER Beginning Float (Expected: $200.00) $200.00 D…" at bounding box center [801, 152] width 462 height 254
click at [1017, 40] on icon "button" at bounding box center [1016, 38] width 11 height 19
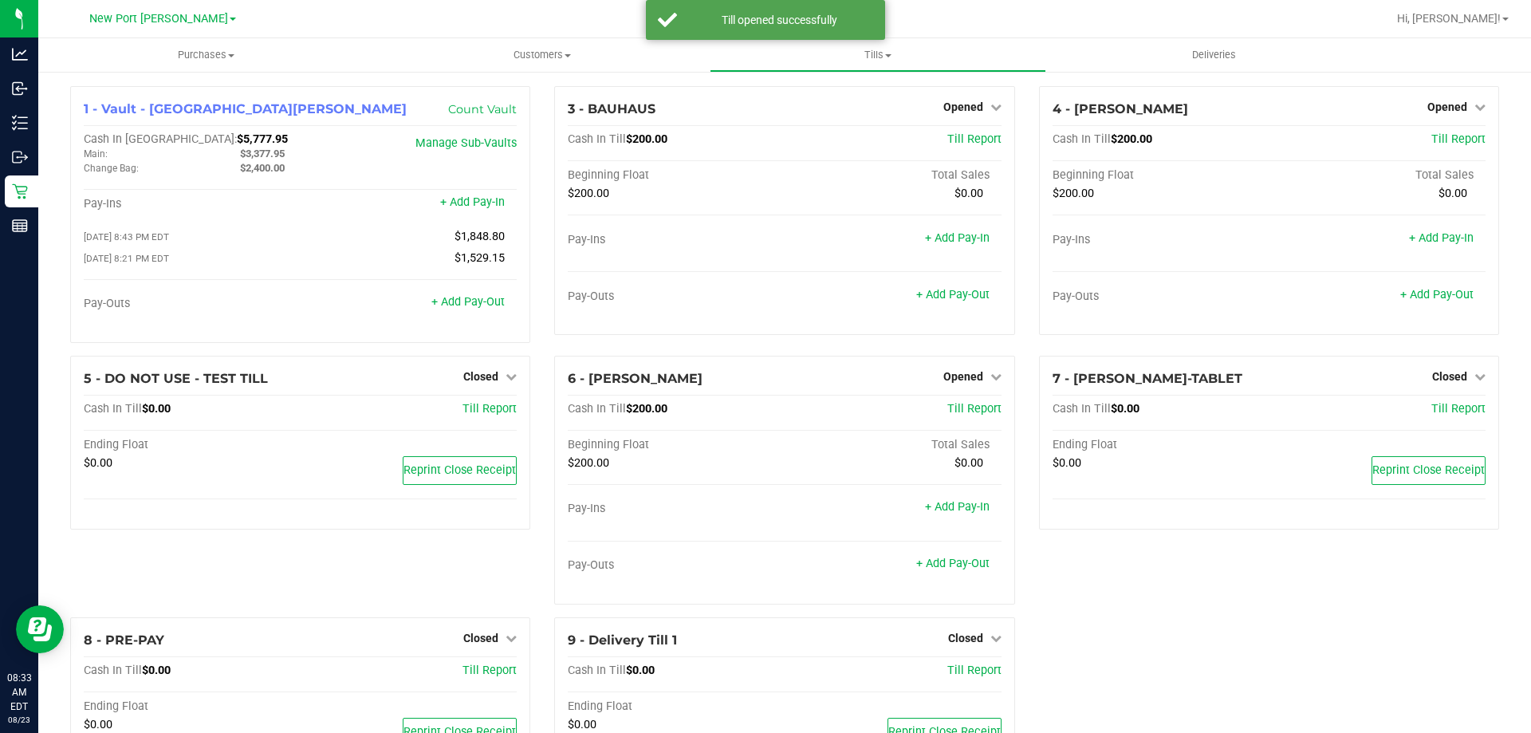
click at [478, 564] on div "5 - DO NOT USE - TEST TILL Closed Open Till Cash In Till $0.00 Till Report Endi…" at bounding box center [300, 487] width 484 height 262
click at [484, 637] on span "Closed" at bounding box center [480, 638] width 35 height 13
click at [492, 673] on link "Open Till" at bounding box center [480, 670] width 42 height 13
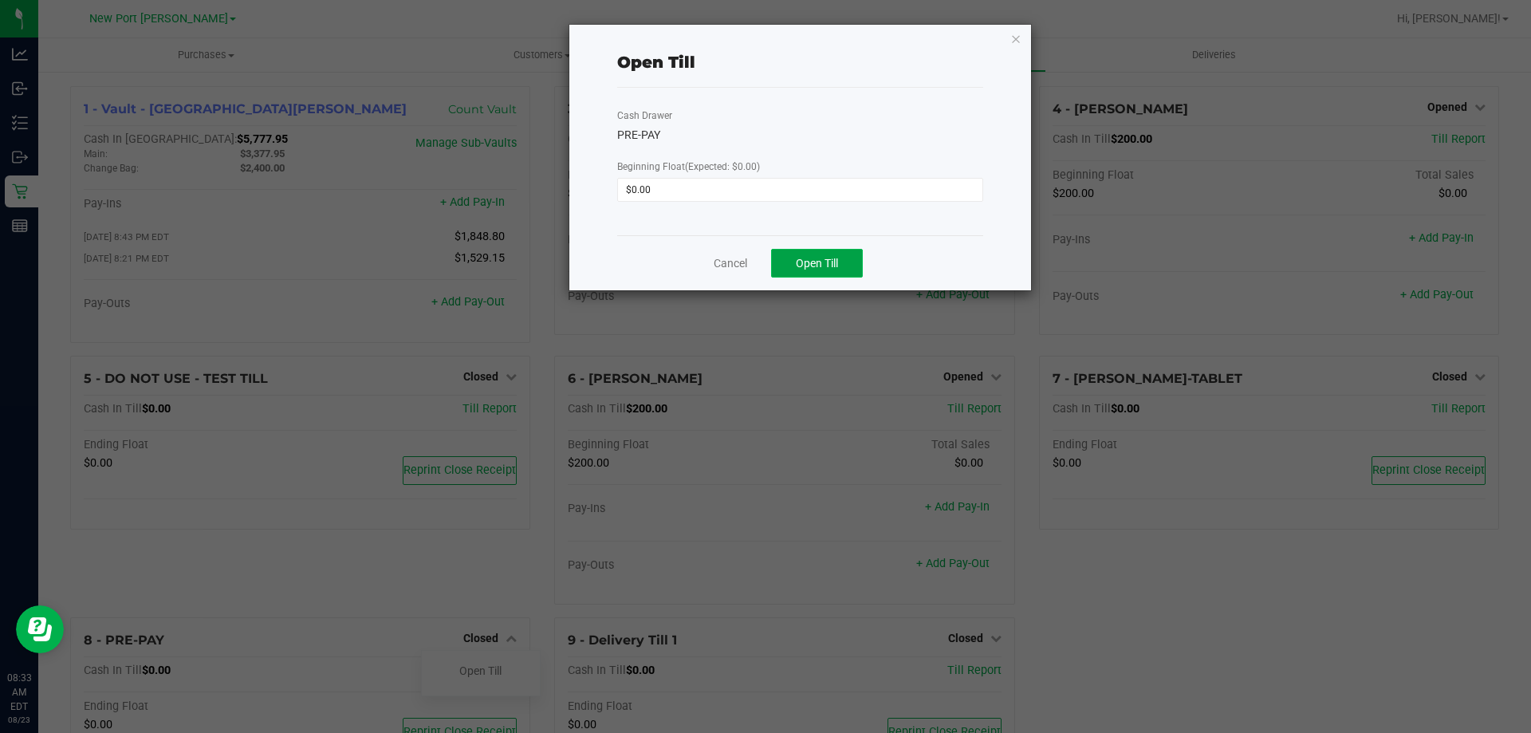
click at [797, 263] on span "Open Till" at bounding box center [817, 263] width 42 height 13
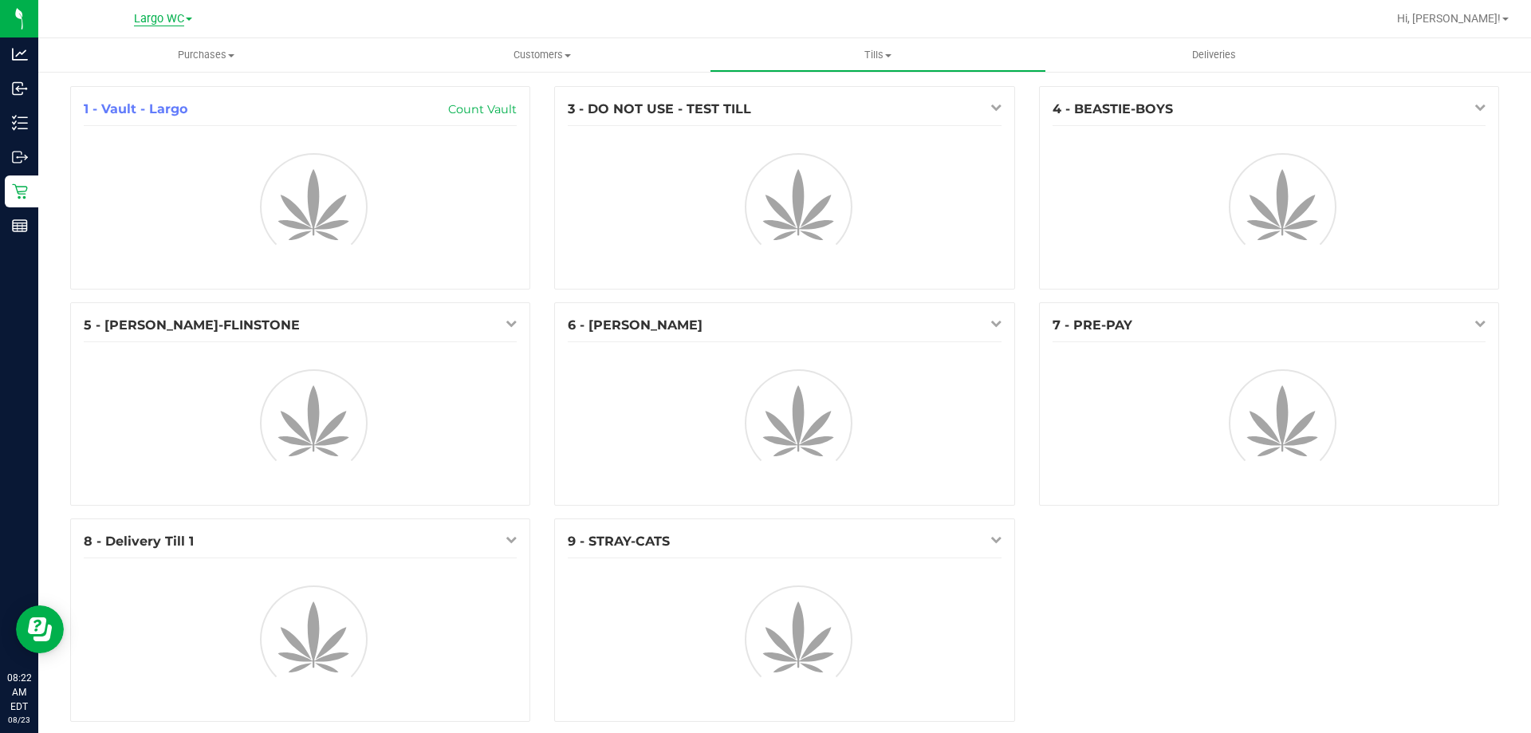
click at [182, 22] on span "Largo WC" at bounding box center [159, 19] width 50 height 14
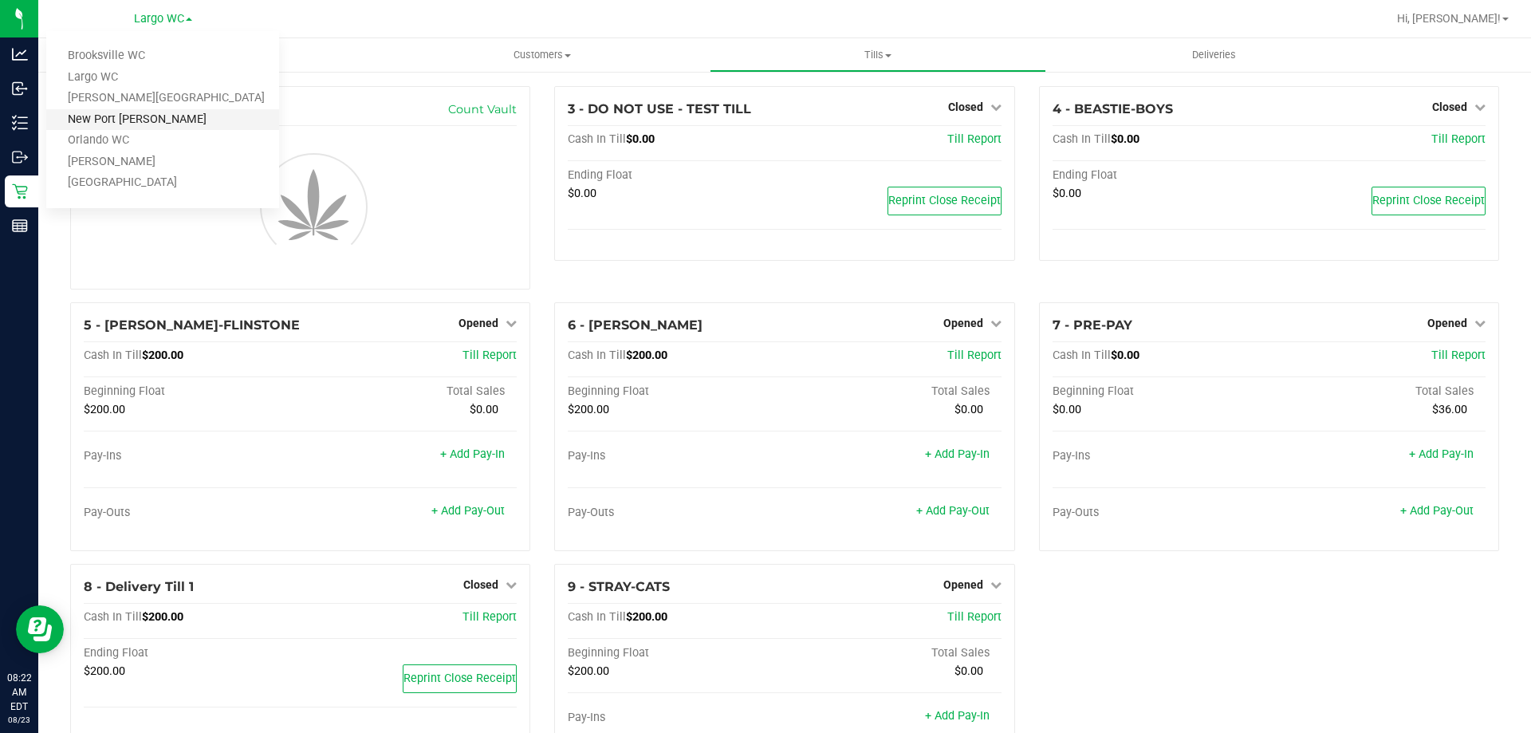
drag, startPoint x: 157, startPoint y: 121, endPoint x: 87, endPoint y: 115, distance: 70.5
click at [87, 115] on link "New Port [PERSON_NAME]" at bounding box center [162, 120] width 233 height 22
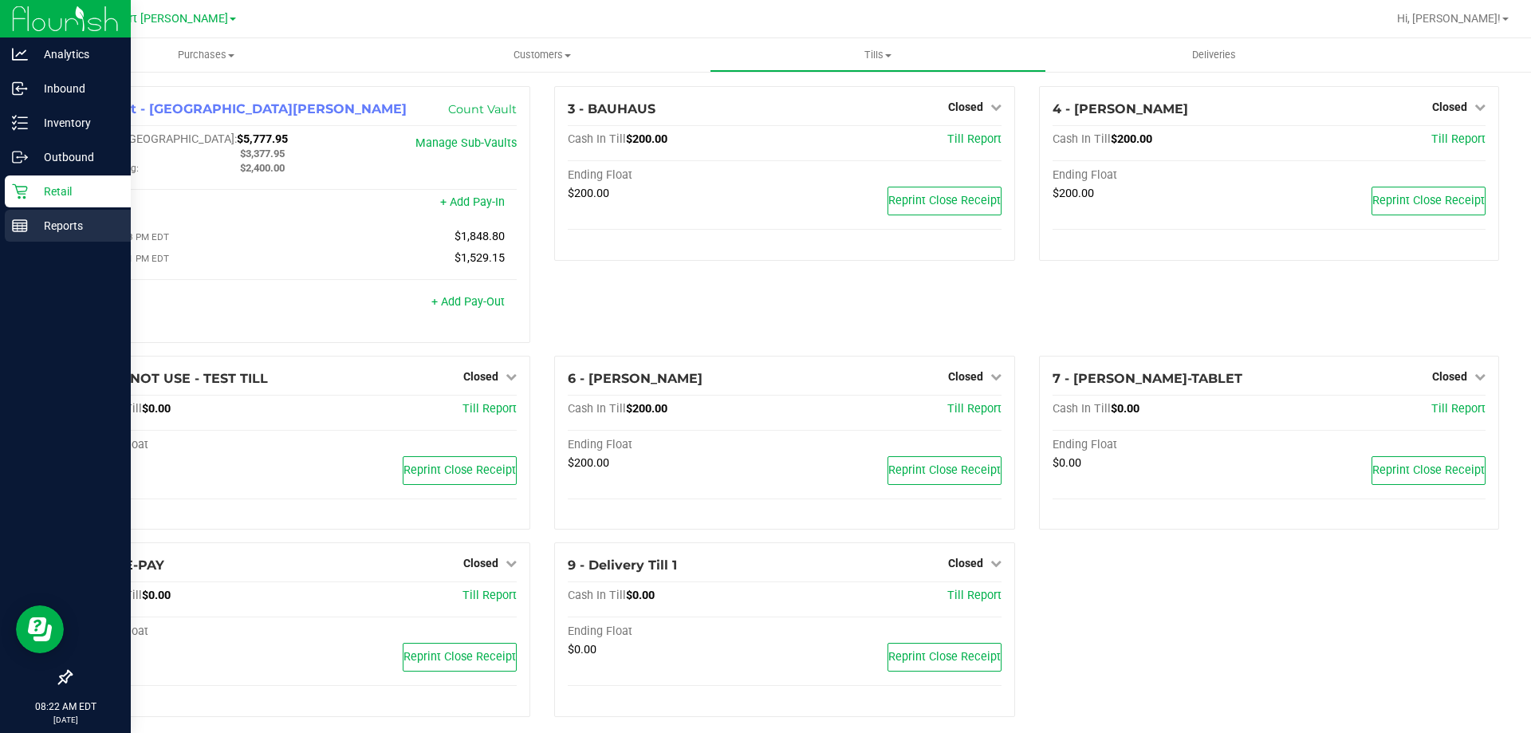
click at [29, 222] on p "Reports" at bounding box center [76, 225] width 96 height 19
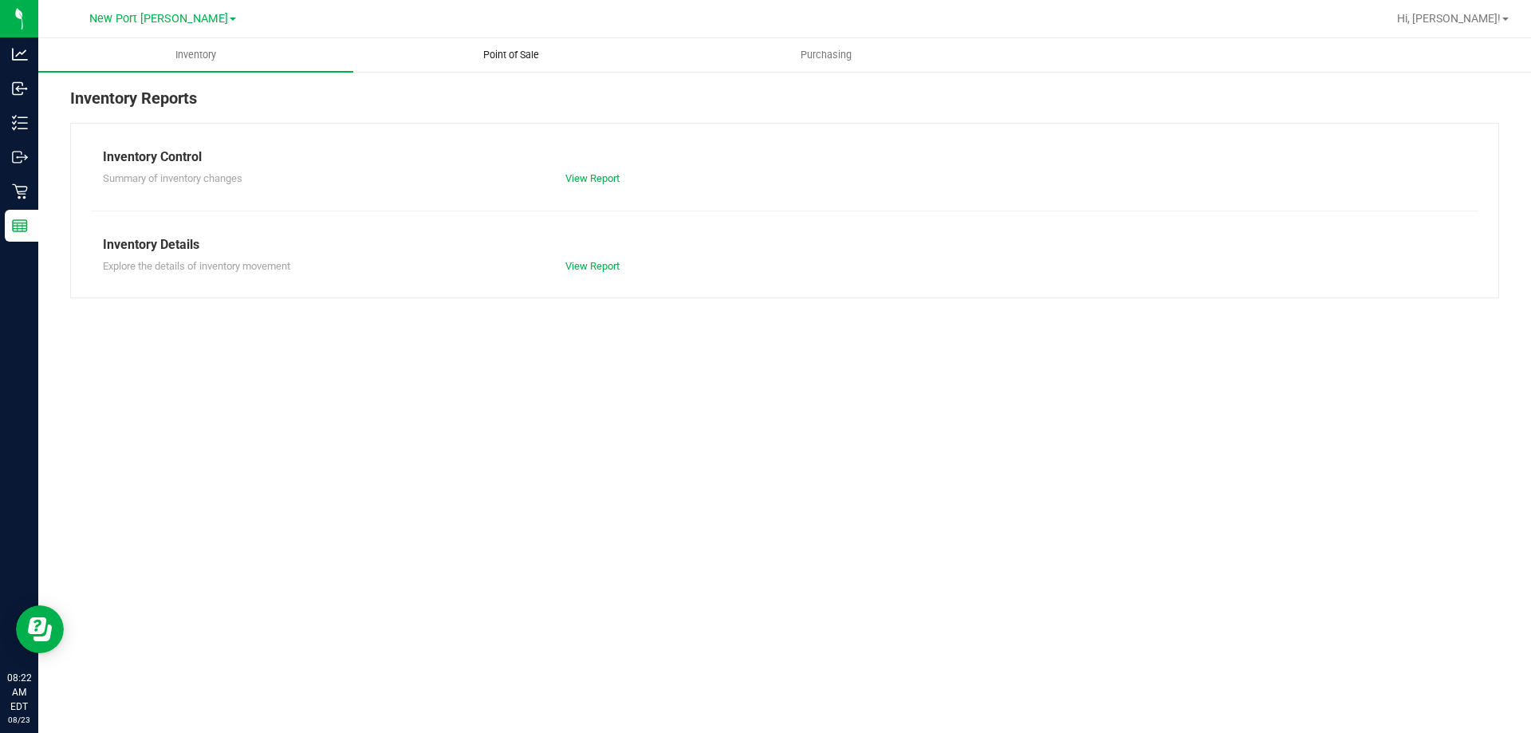
click at [459, 45] on uib-tab-heading "Point of Sale" at bounding box center [510, 55] width 313 height 32
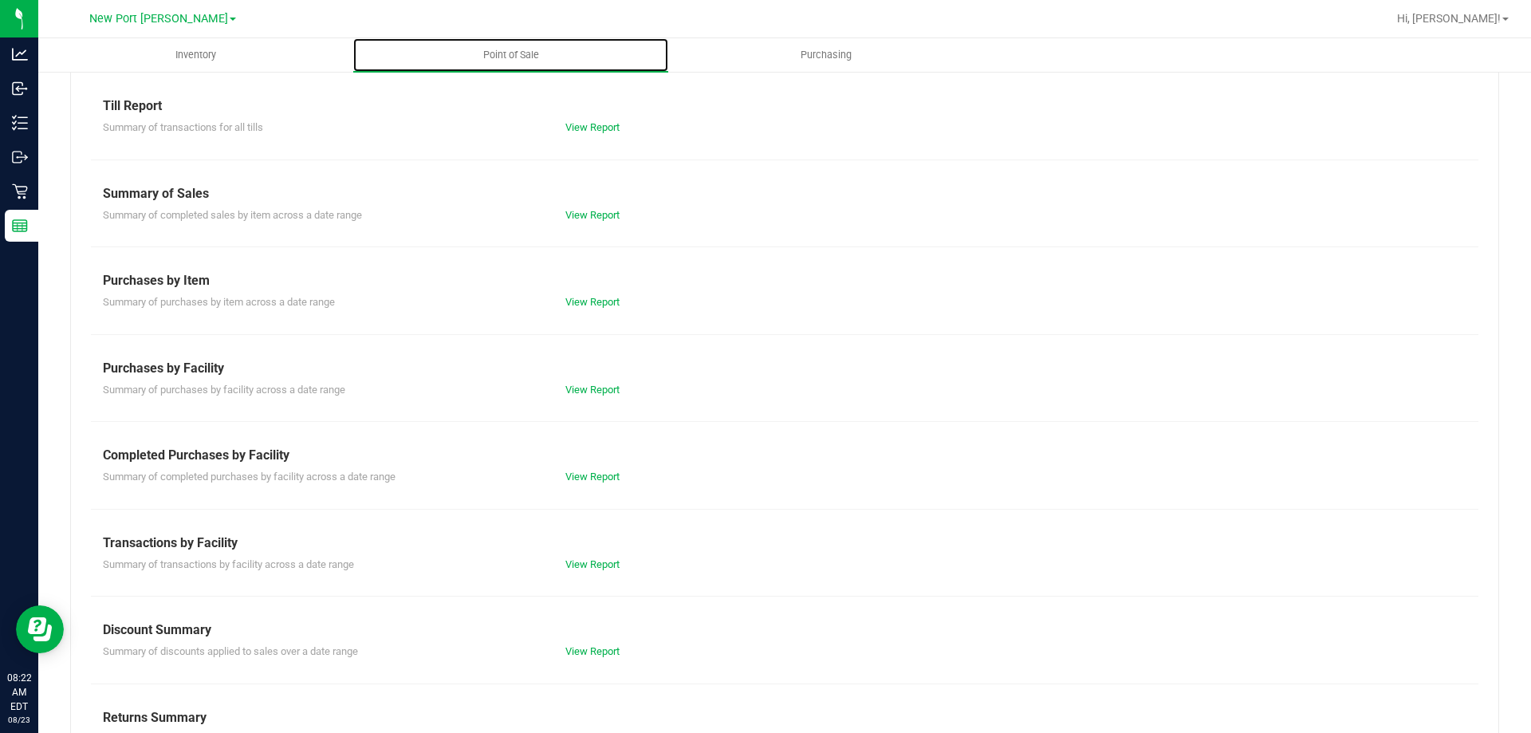
scroll to position [105, 0]
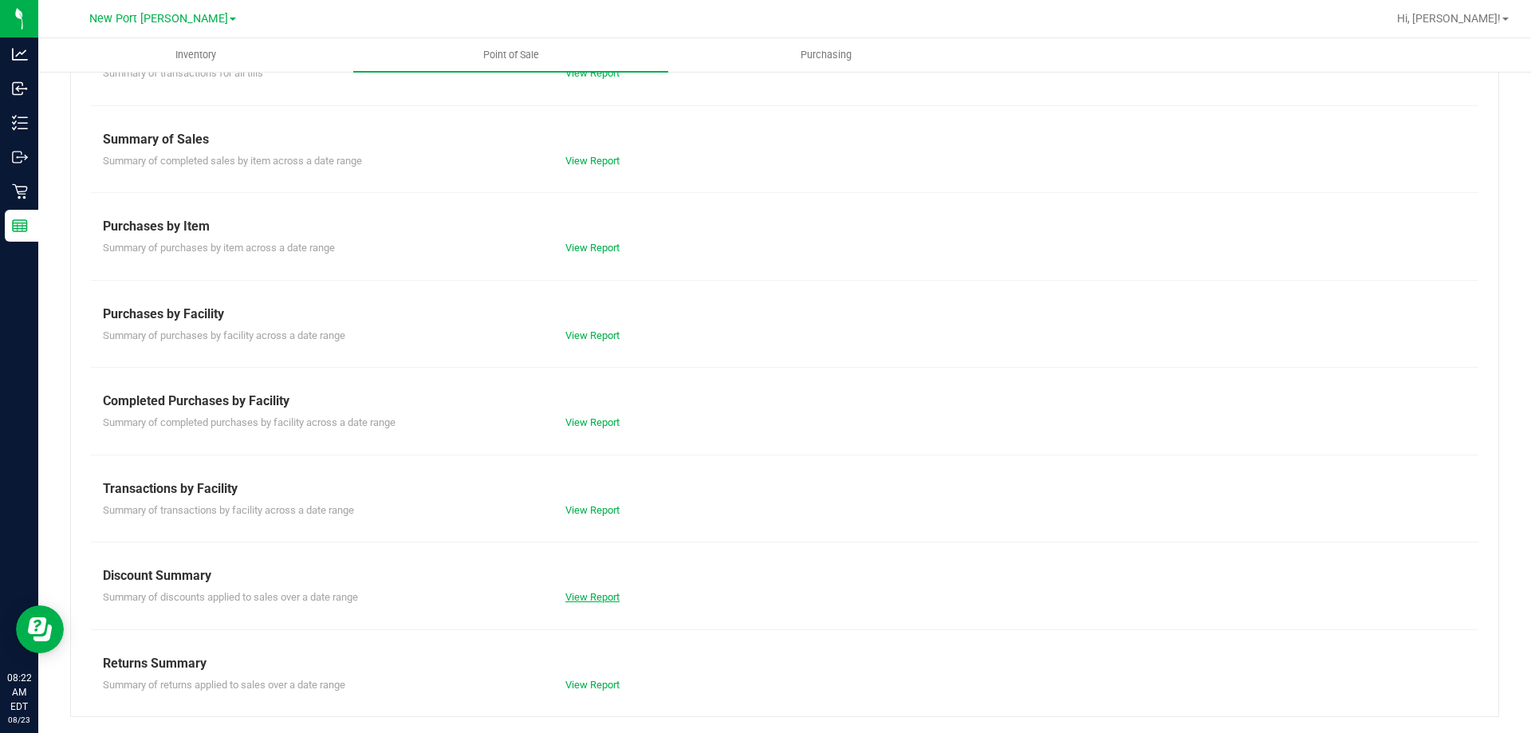
click at [575, 595] on link "View Report" at bounding box center [593, 597] width 54 height 12
